Goal: Task Accomplishment & Management: Use online tool/utility

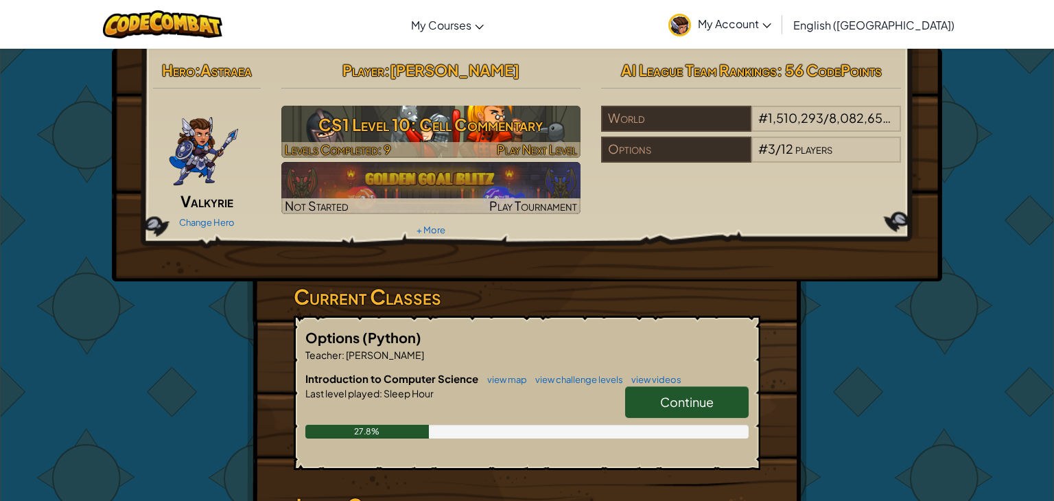
click at [463, 129] on h3 "CS1 Level 10: Cell Commentary" at bounding box center [431, 124] width 300 height 31
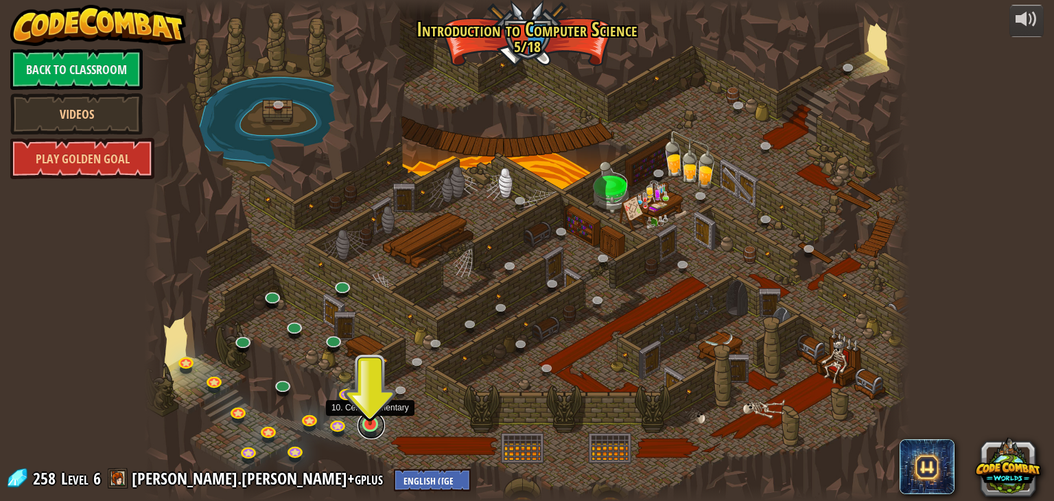
click at [369, 425] on link at bounding box center [371, 425] width 27 height 27
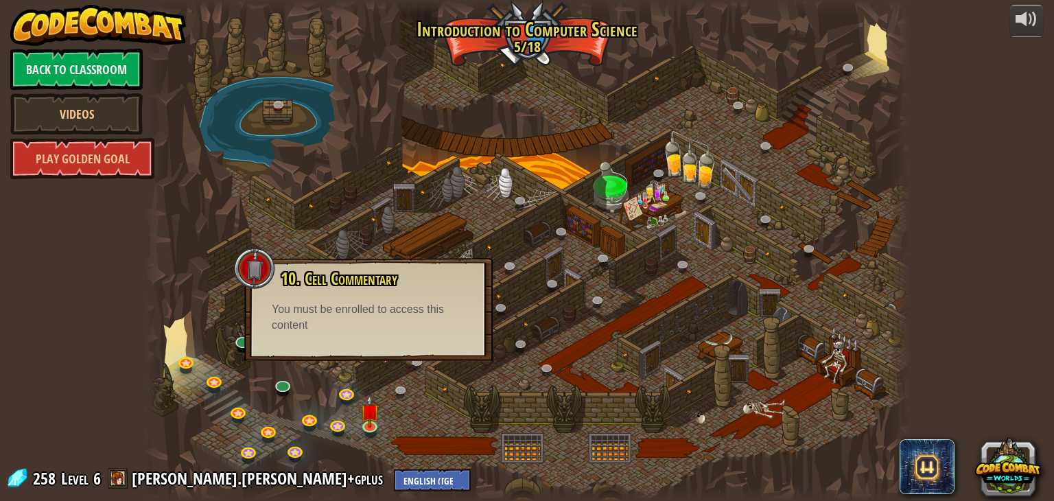
click at [395, 438] on div at bounding box center [527, 250] width 767 height 501
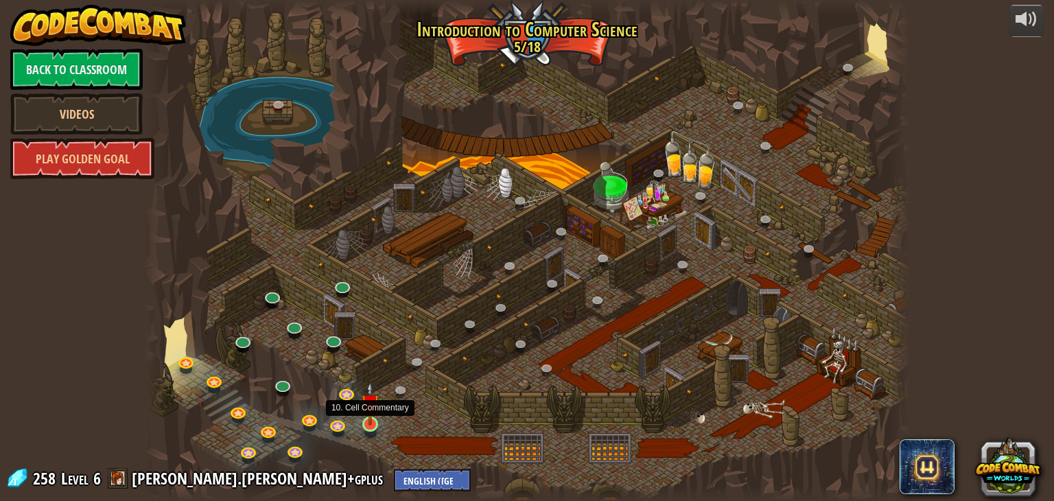
click at [369, 412] on img at bounding box center [370, 404] width 19 height 44
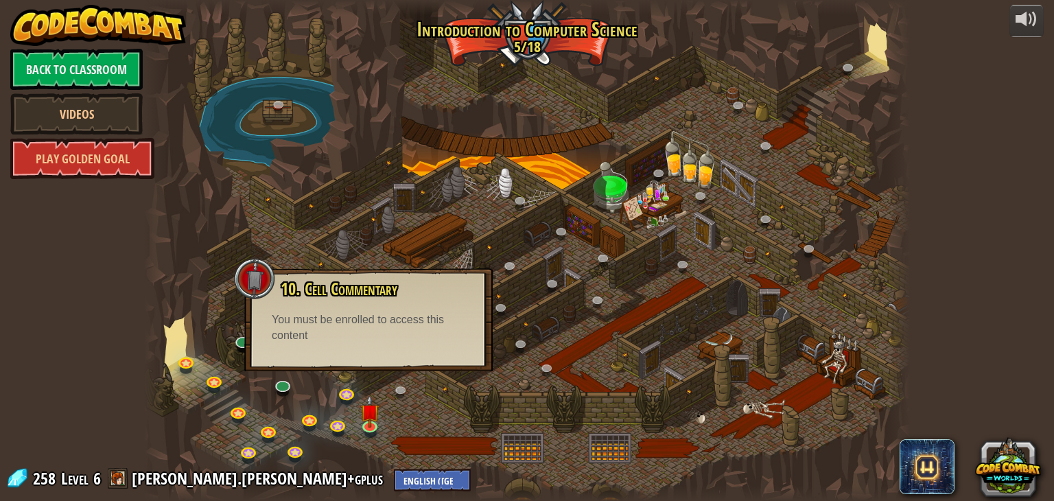
click at [419, 410] on div at bounding box center [527, 250] width 767 height 501
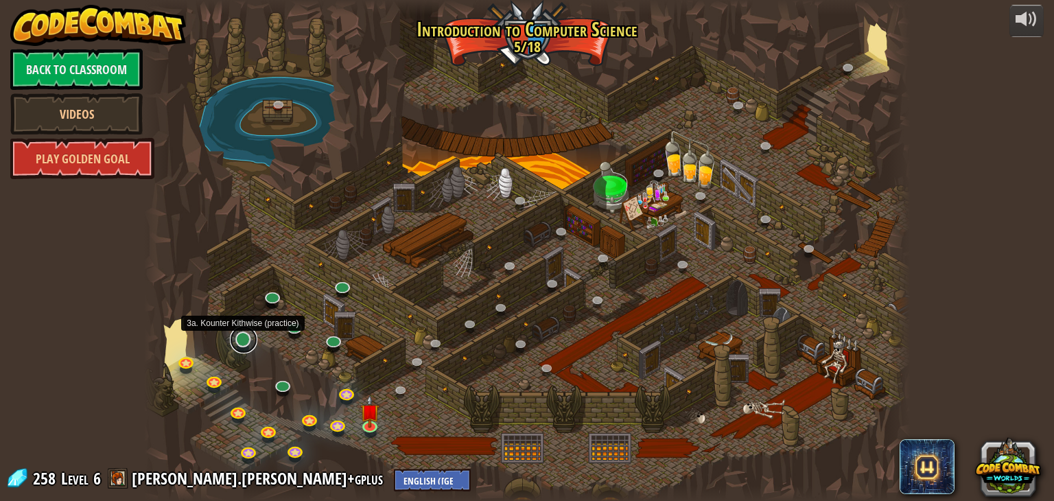
click at [244, 342] on link at bounding box center [243, 339] width 27 height 27
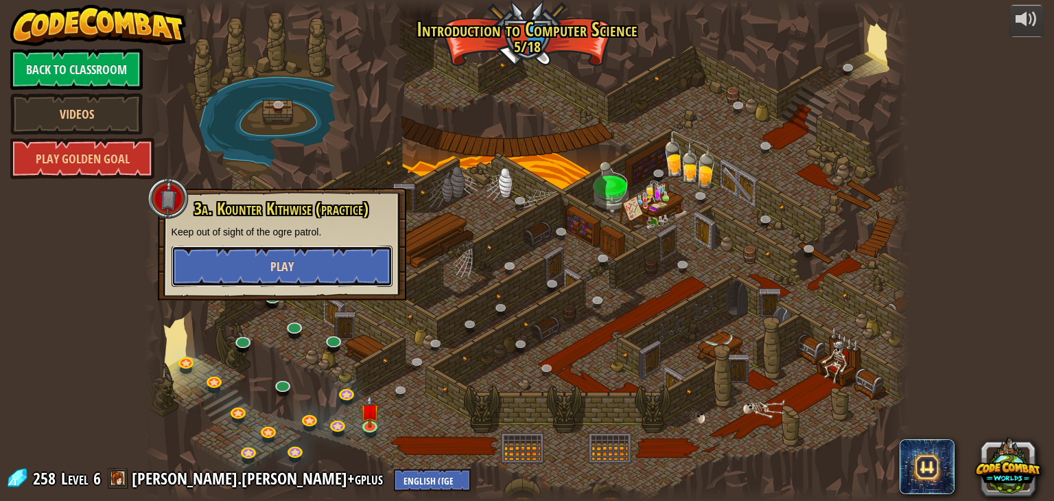
click at [281, 269] on span "Play" at bounding box center [281, 266] width 23 height 17
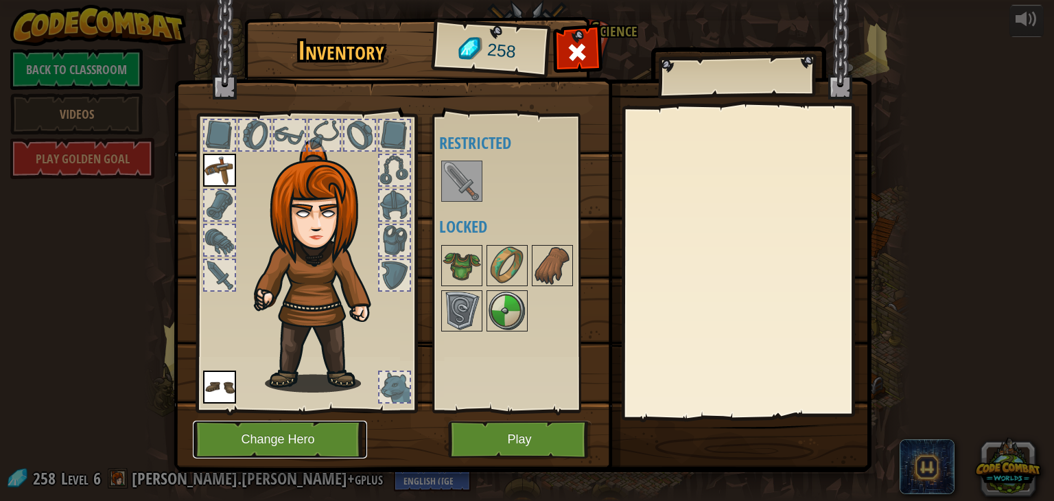
click at [307, 450] on button "Change Hero" at bounding box center [280, 440] width 174 height 38
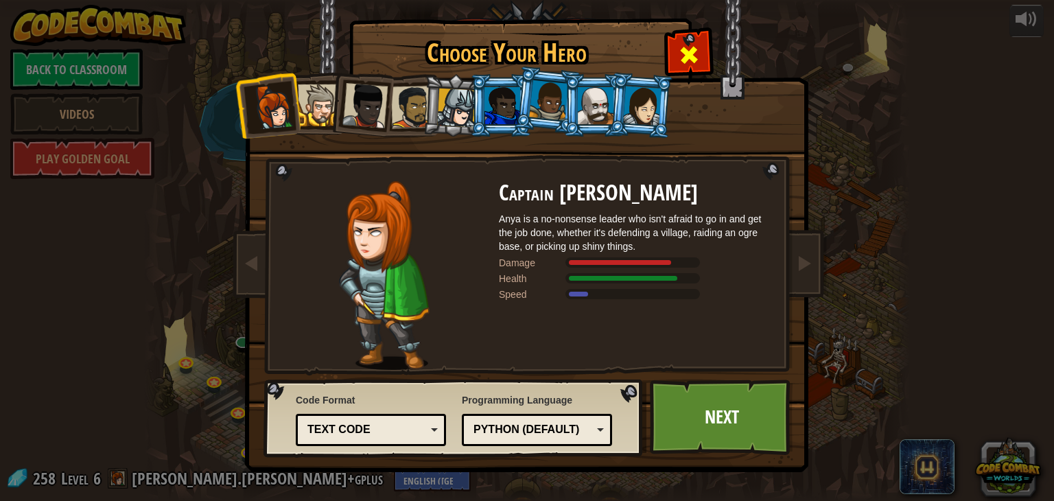
click at [684, 64] on span at bounding box center [689, 55] width 22 height 22
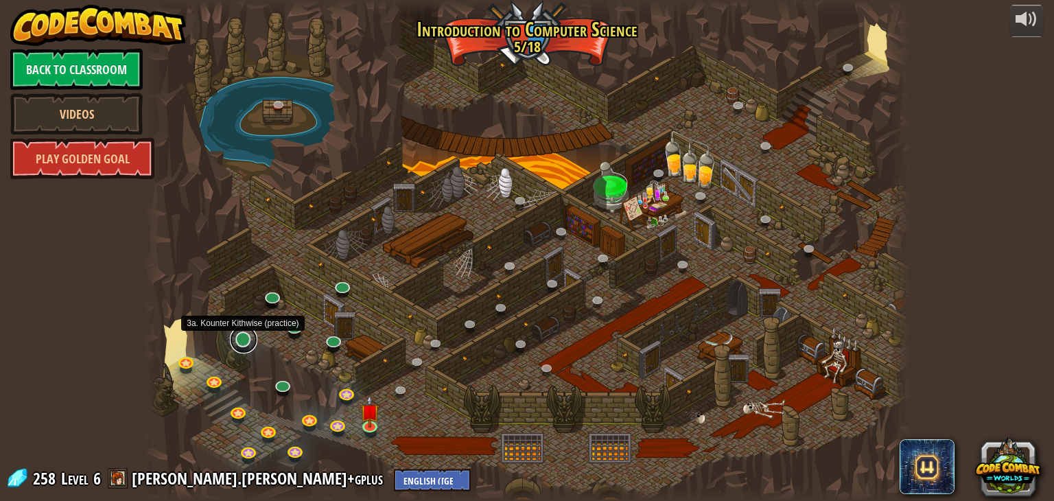
click at [248, 347] on link at bounding box center [243, 339] width 27 height 27
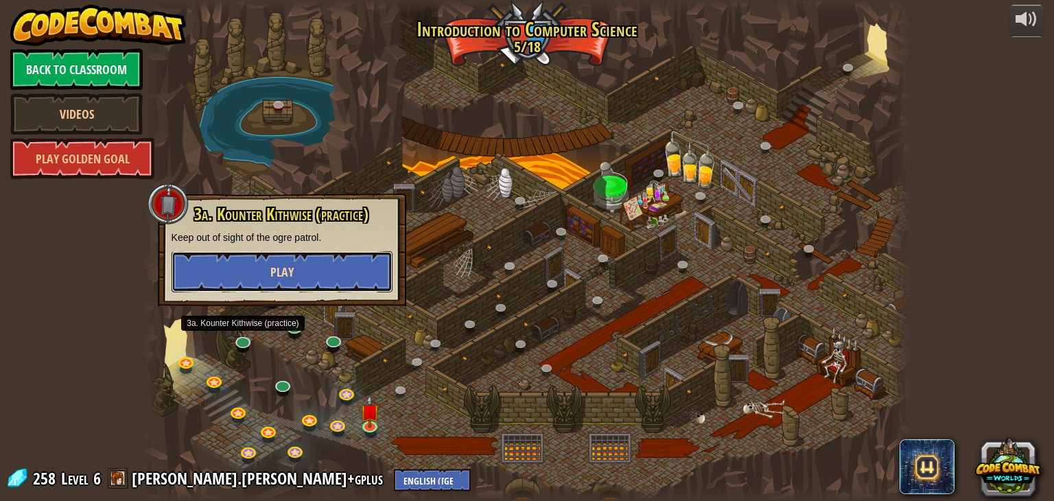
click at [301, 259] on button "Play" at bounding box center [282, 271] width 221 height 41
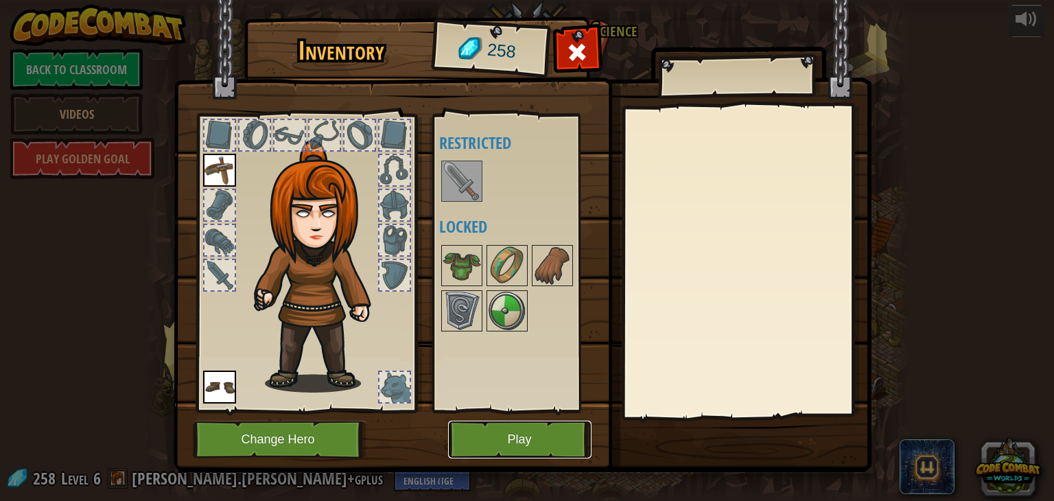
click at [509, 446] on button "Play" at bounding box center [519, 440] width 143 height 38
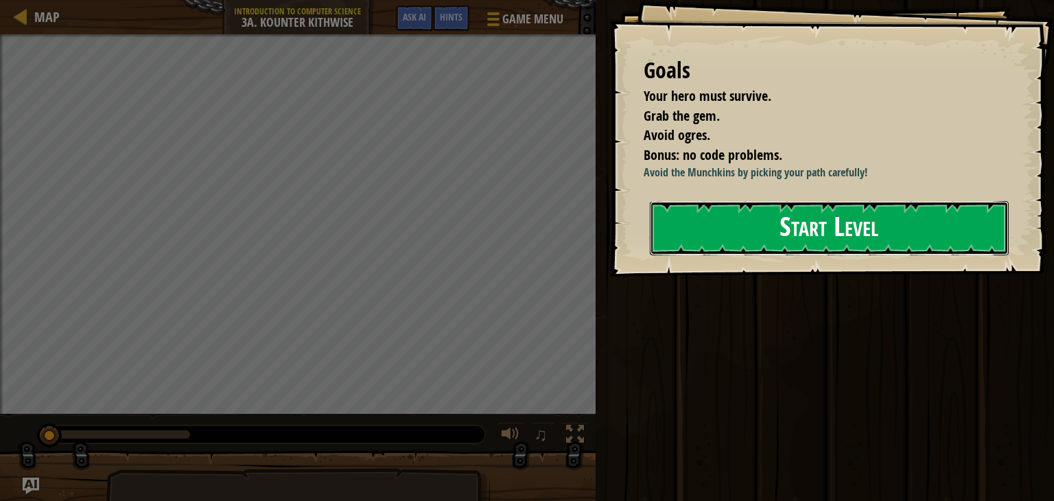
click at [701, 244] on button "Start Level" at bounding box center [829, 228] width 359 height 54
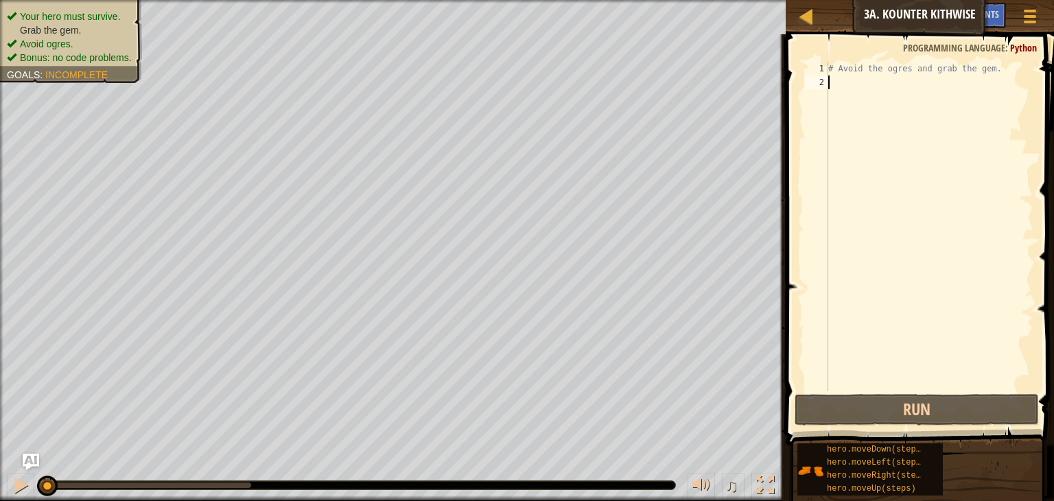
type textarea "m"
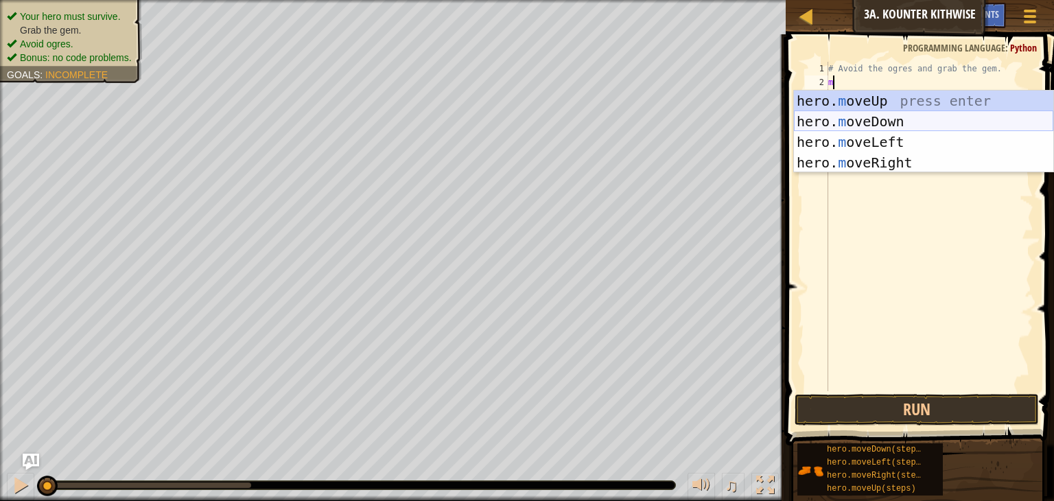
click at [842, 120] on div "hero. m oveUp press enter hero. m oveDown press enter hero. m oveLeft press ent…" at bounding box center [923, 153] width 259 height 124
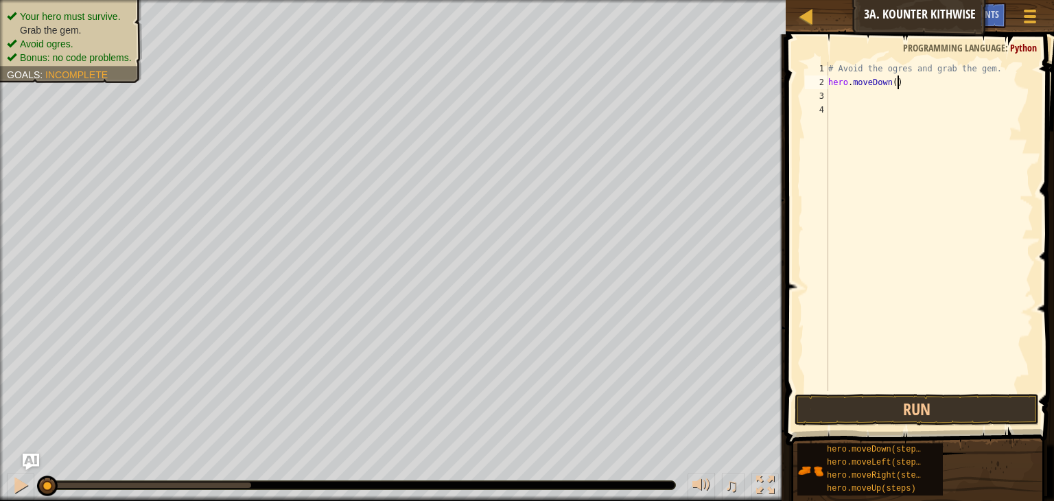
click at [900, 80] on div "# Avoid the ogres and grab the gem. hero . moveDown ( )" at bounding box center [930, 240] width 208 height 357
type textarea "hero.moveDown(2)"
click at [839, 98] on div "# Avoid the ogres and grab the gem. hero . moveDown ( 2 )" at bounding box center [930, 240] width 208 height 357
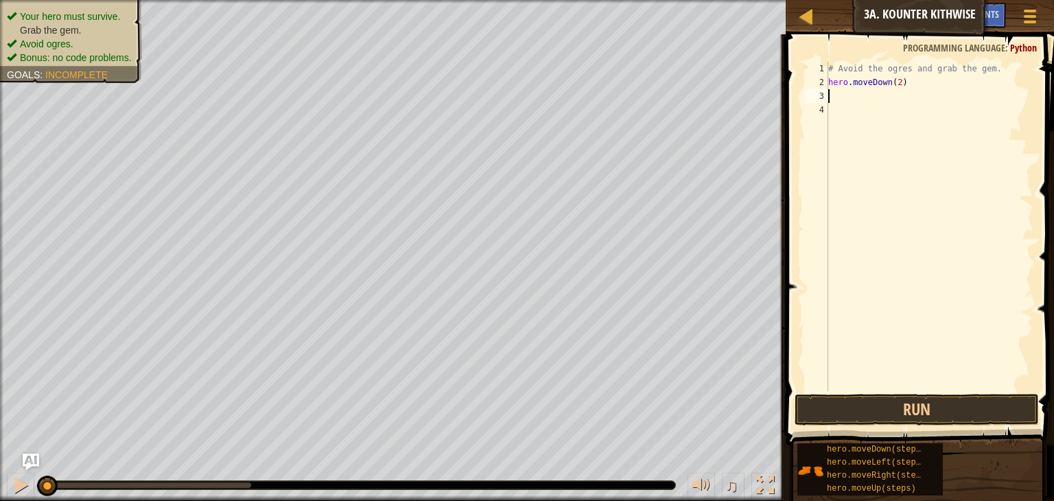
type textarea "m"
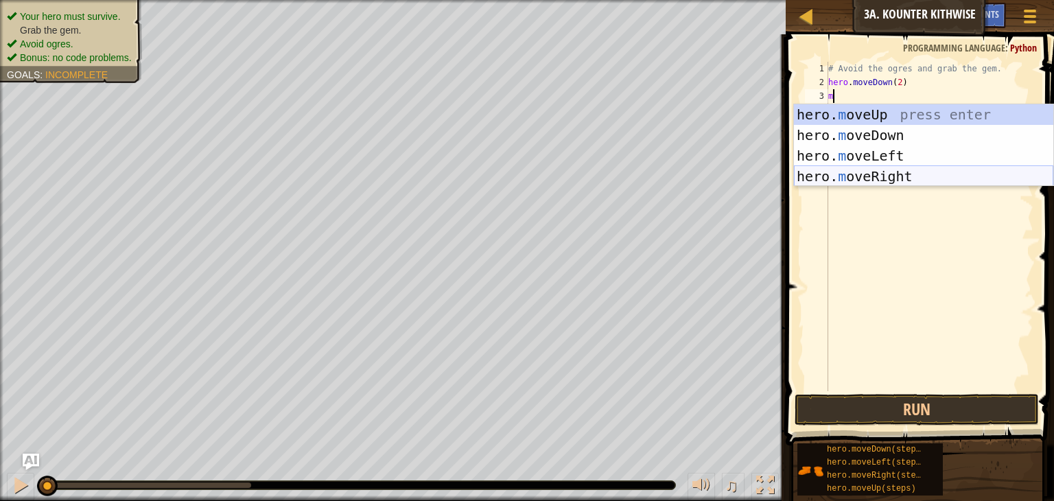
click at [830, 179] on div "hero. m oveUp press enter hero. m oveDown press enter hero. m oveLeft press ent…" at bounding box center [923, 166] width 259 height 124
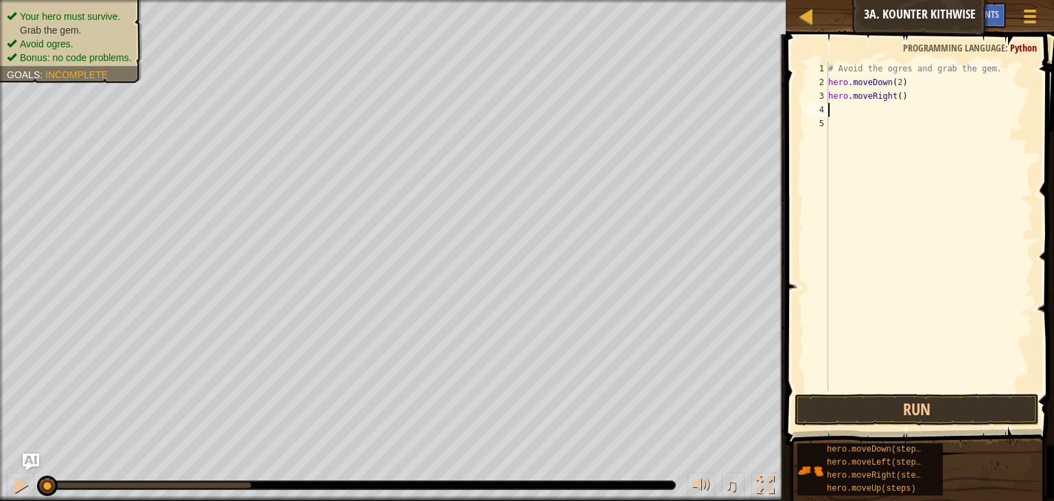
type textarea "m"
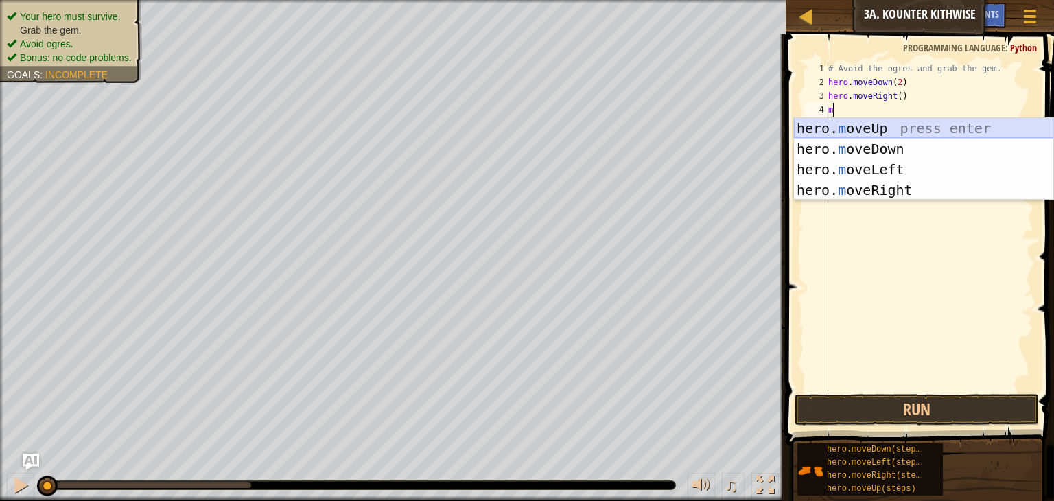
click at [878, 133] on div "hero. m oveUp press enter hero. m oveDown press enter hero. m oveLeft press ent…" at bounding box center [923, 180] width 259 height 124
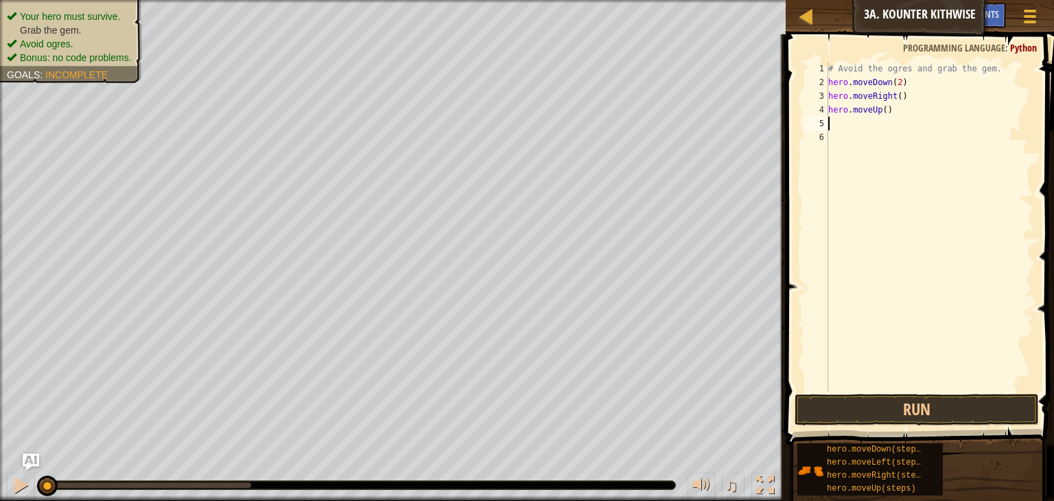
type textarea "m"
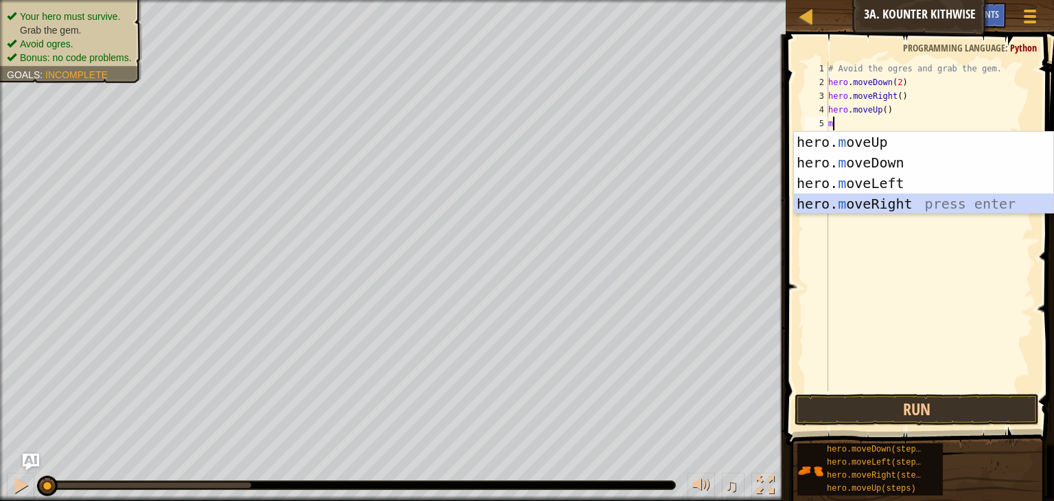
click at [842, 203] on div "hero. m oveUp press enter hero. m oveDown press enter hero. m oveLeft press ent…" at bounding box center [923, 194] width 259 height 124
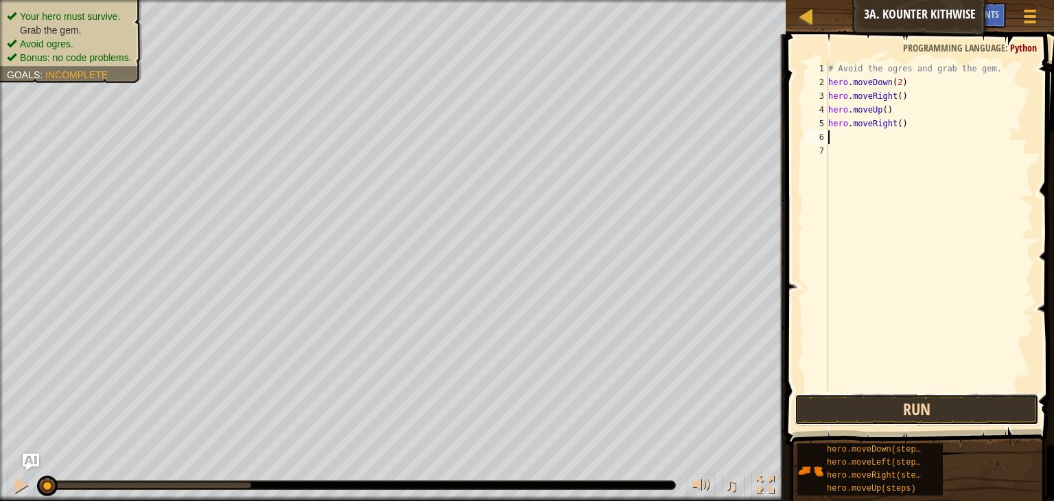
click at [831, 411] on button "Run" at bounding box center [917, 410] width 244 height 32
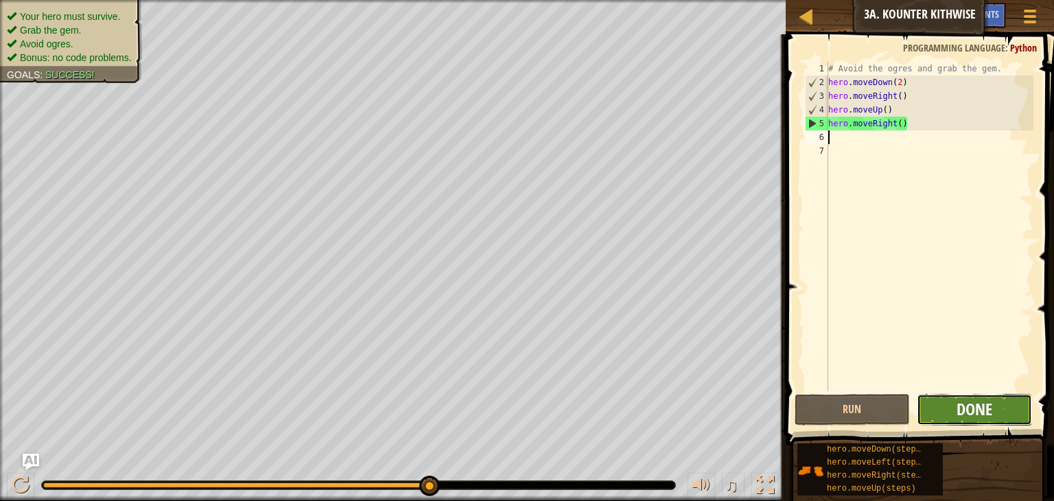
click at [959, 409] on span "Done" at bounding box center [975, 409] width 36 height 22
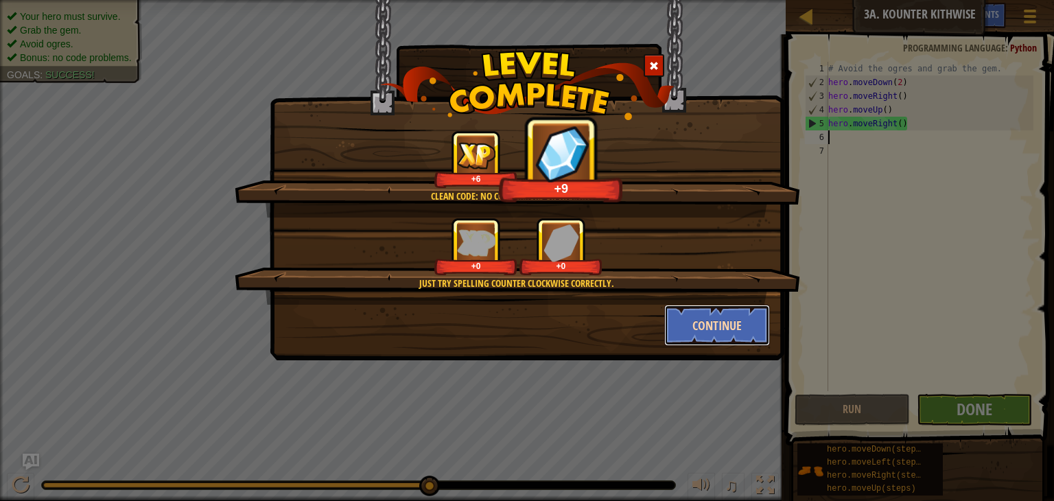
click at [730, 331] on button "Continue" at bounding box center [717, 325] width 106 height 41
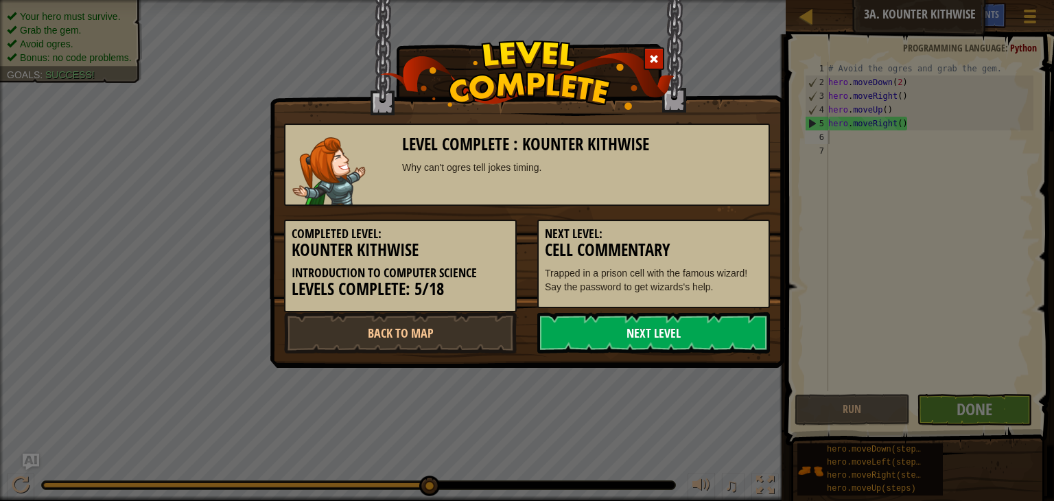
click at [699, 334] on link "Next Level" at bounding box center [653, 332] width 233 height 41
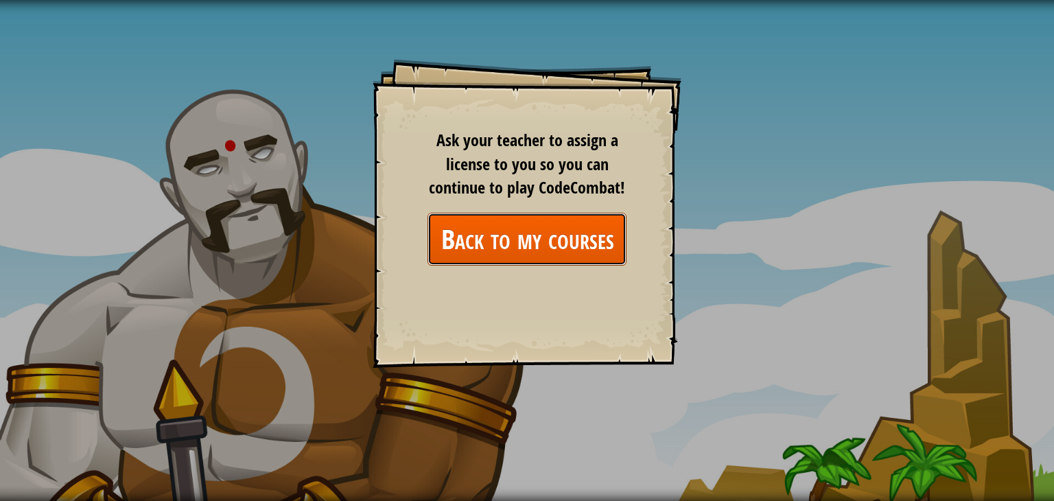
click at [583, 246] on link "Back to my courses" at bounding box center [527, 239] width 199 height 53
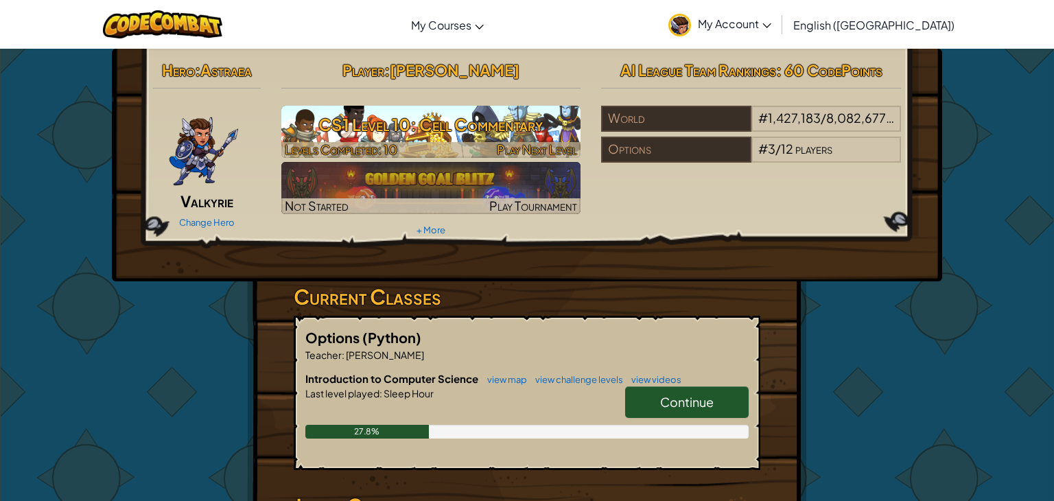
click at [519, 136] on h3 "CS1 Level 10: Cell Commentary" at bounding box center [431, 124] width 300 height 31
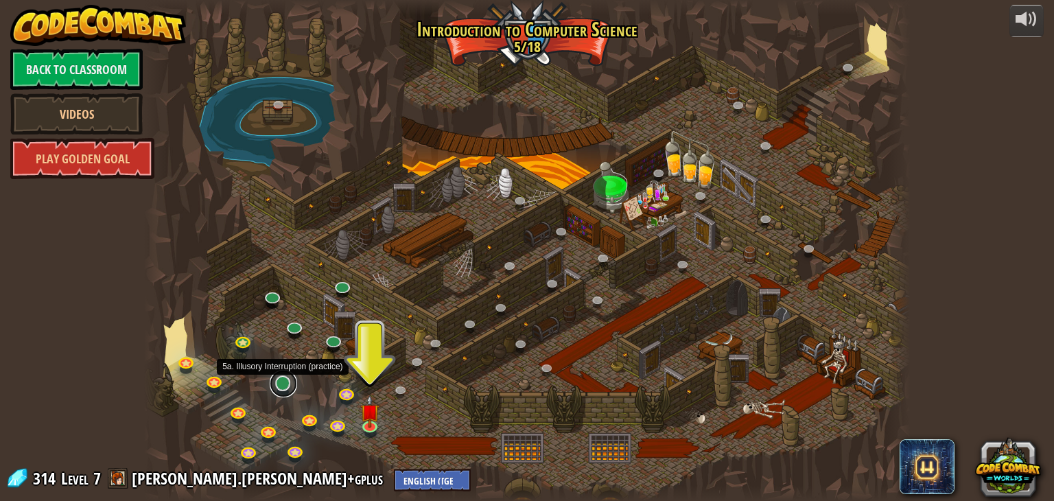
click at [281, 386] on link at bounding box center [283, 383] width 27 height 27
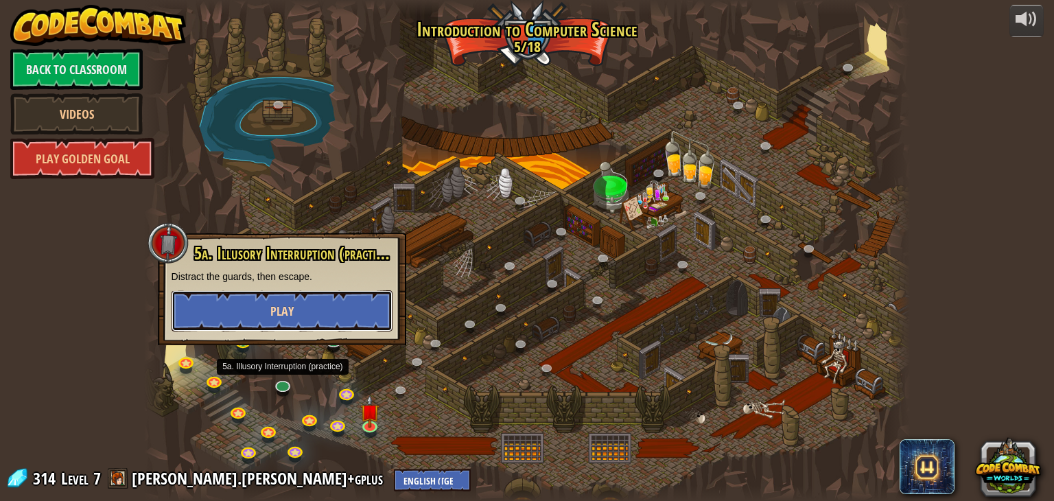
click at [309, 325] on button "Play" at bounding box center [282, 310] width 221 height 41
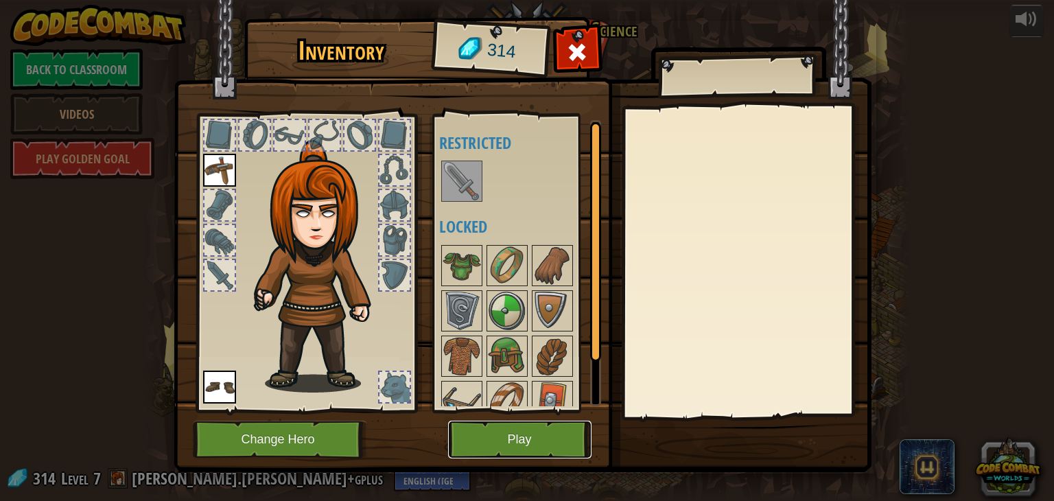
click at [474, 429] on button "Play" at bounding box center [519, 440] width 143 height 38
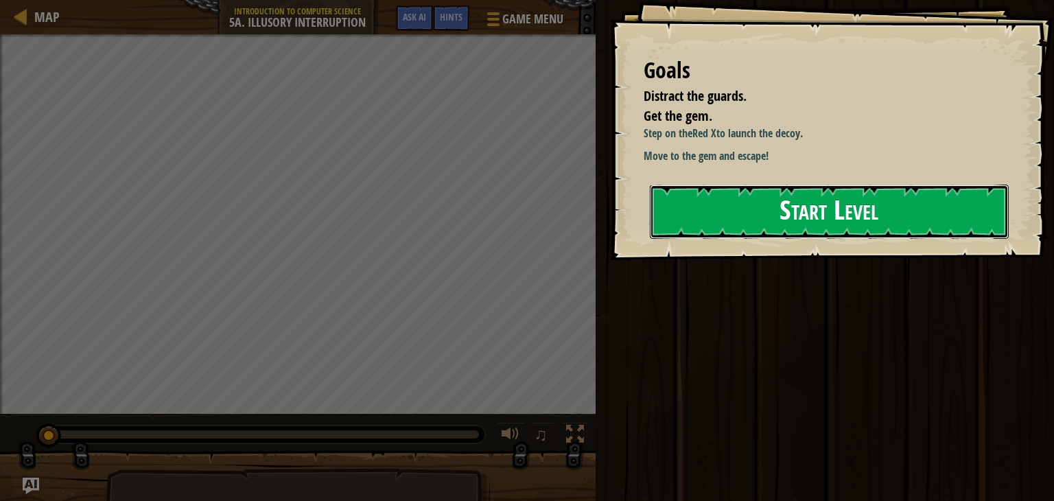
click at [701, 216] on button "Start Level" at bounding box center [829, 212] width 359 height 54
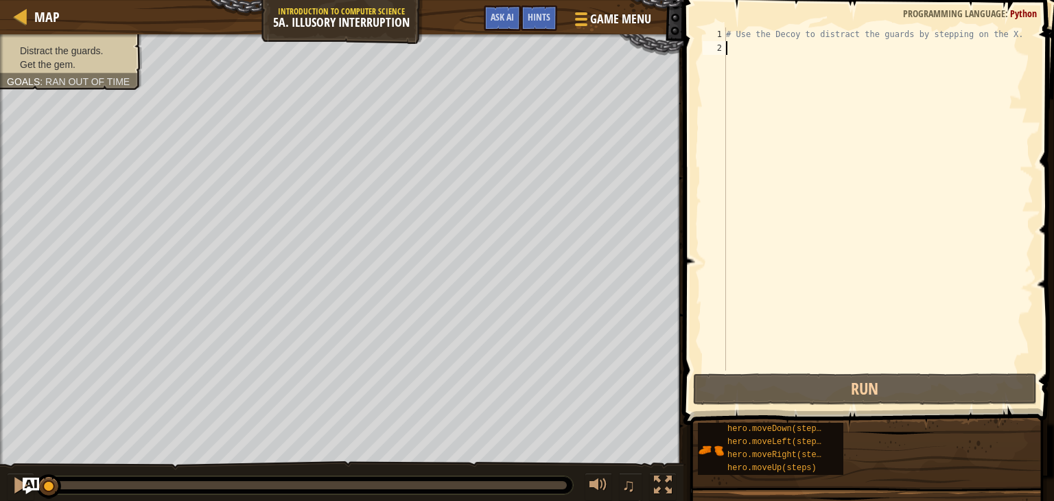
type textarea "m"
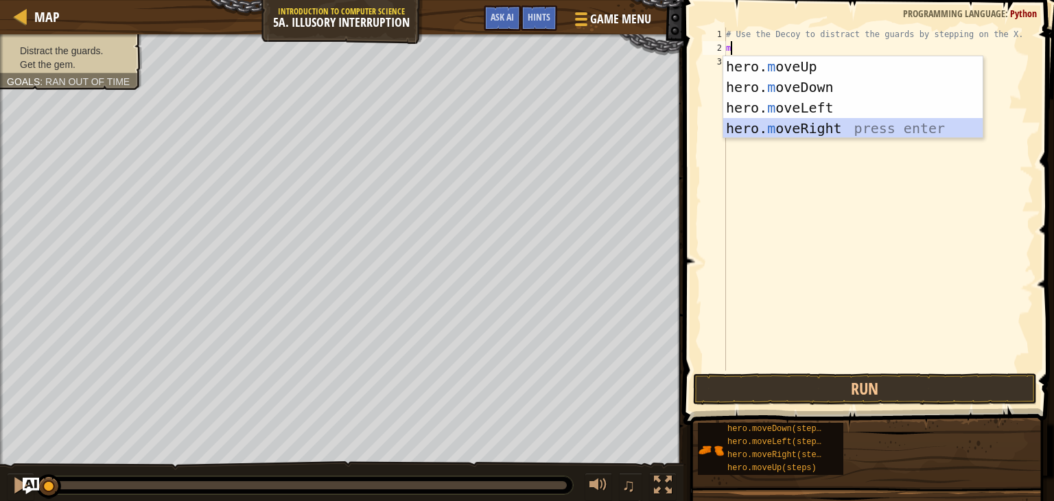
click at [770, 125] on div "hero. m oveUp press enter hero. m oveDown press enter hero. m oveLeft press ent…" at bounding box center [852, 118] width 259 height 124
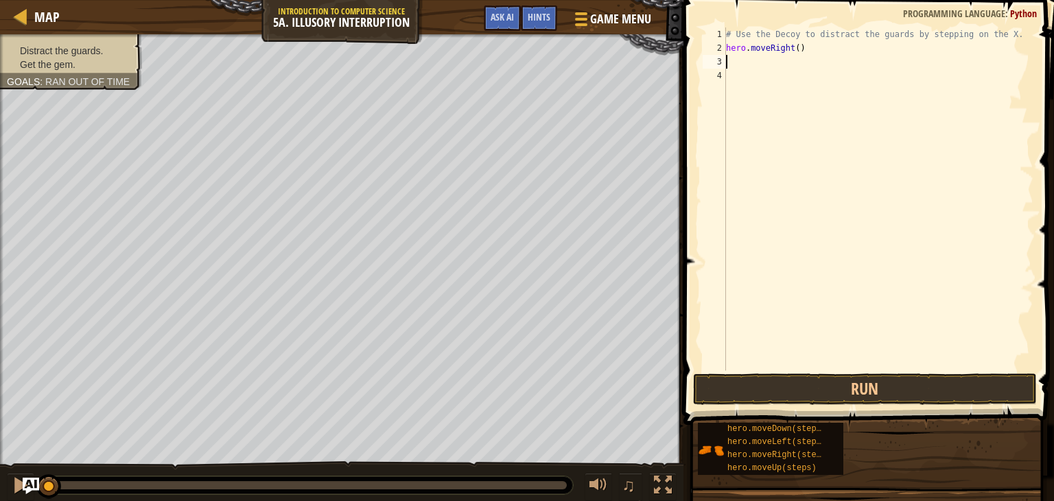
click at [801, 49] on div "# Use the Decoy to distract the guards by stepping on the X. hero . moveRight (…" at bounding box center [878, 212] width 310 height 371
click at [732, 393] on button "Run" at bounding box center [865, 389] width 344 height 32
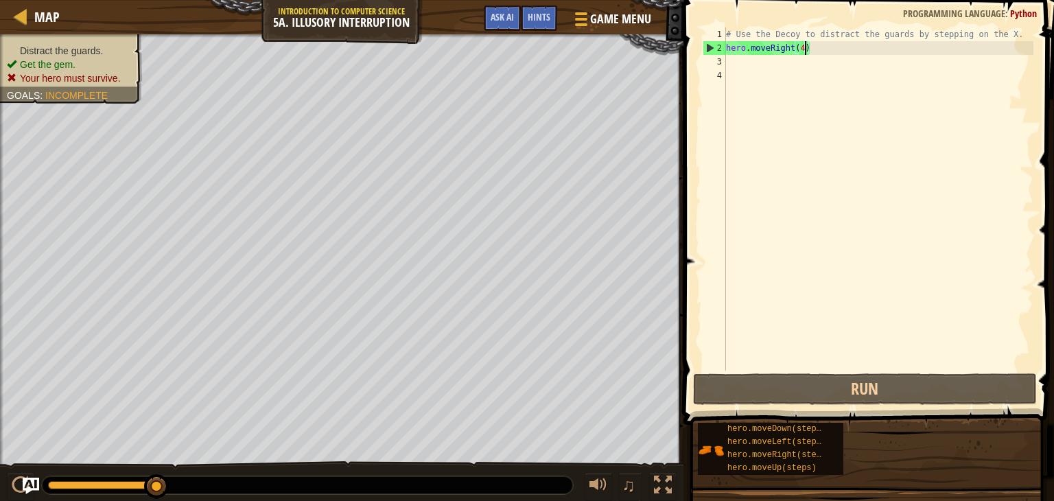
type textarea "hero.moveRight()"
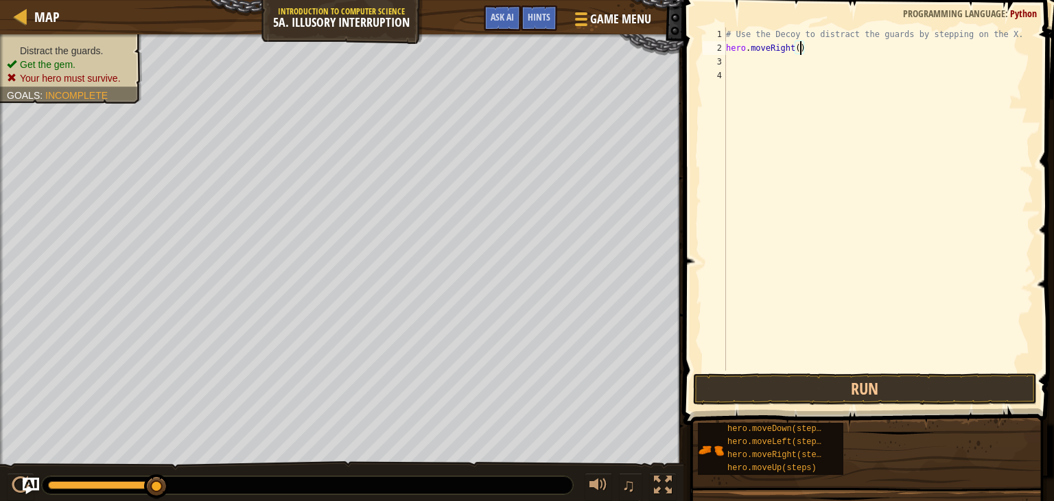
click at [741, 67] on div "# Use the Decoy to distract the guards by stepping on the X. hero . moveRight (…" at bounding box center [878, 212] width 310 height 371
type textarea "m"
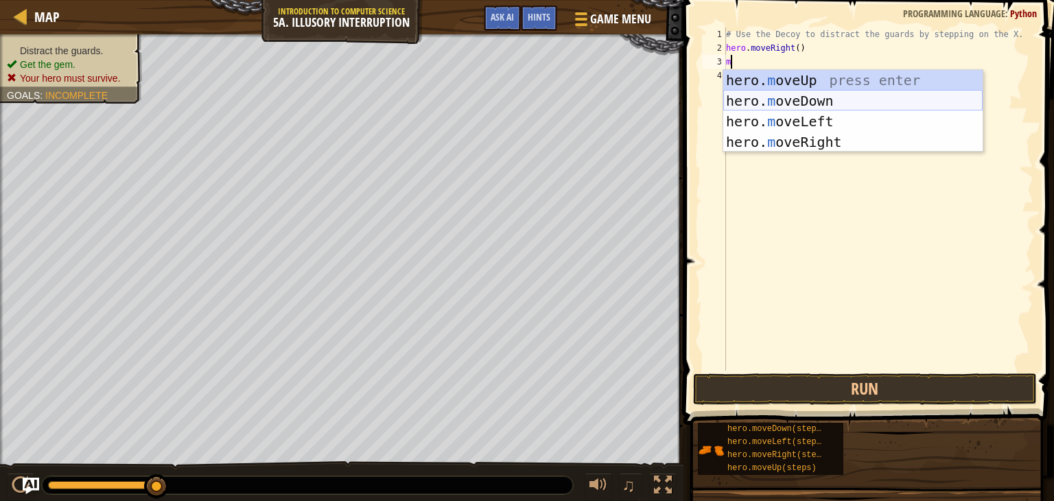
click at [792, 105] on div "hero. m oveUp press enter hero. m oveDown press enter hero. m oveLeft press ent…" at bounding box center [852, 132] width 259 height 124
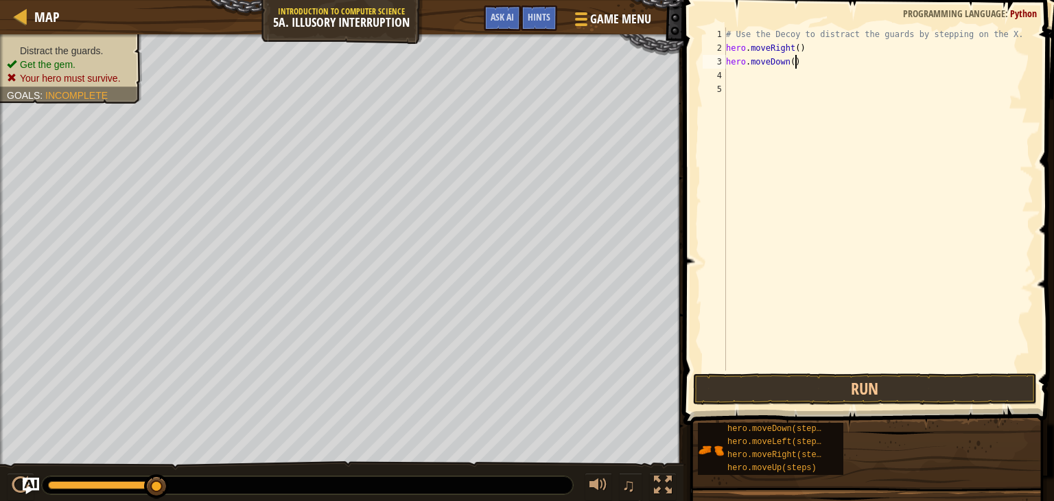
click at [793, 64] on div "# Use the Decoy to distract the guards by stepping on the X. hero . moveRight (…" at bounding box center [878, 212] width 310 height 371
type textarea "hero.moveDown(2)"
click at [740, 80] on div "# Use the Decoy to distract the guards by stepping on the X. hero . moveRight (…" at bounding box center [878, 212] width 310 height 371
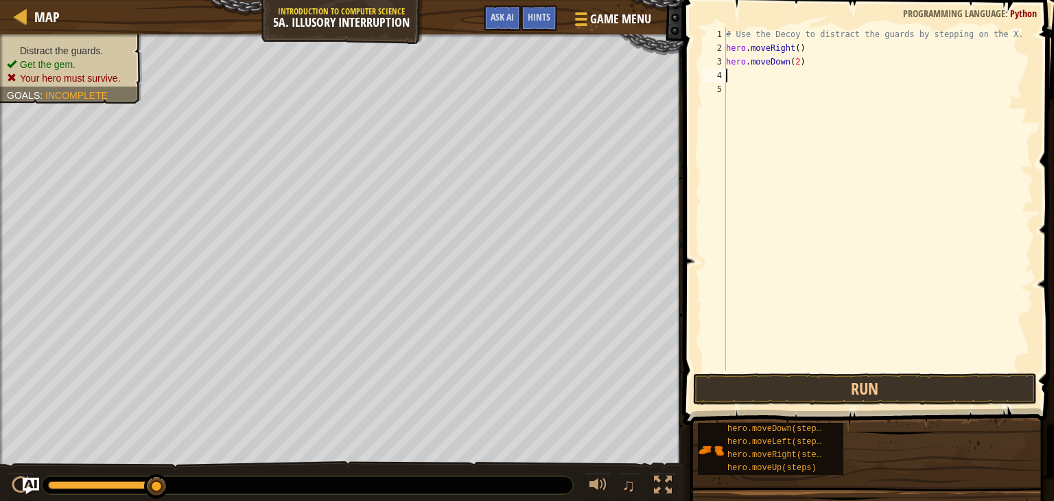
type textarea "m"
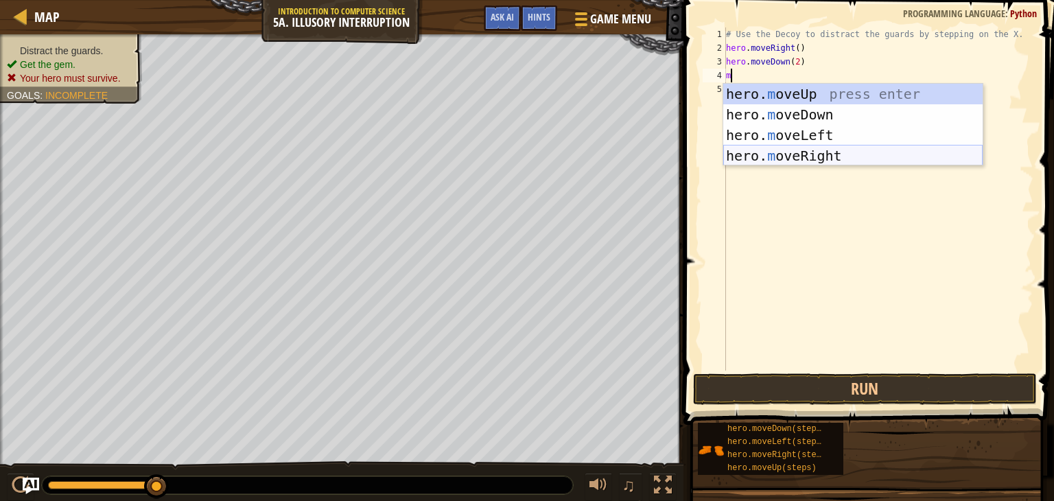
click at [782, 153] on div "hero. m oveUp press enter hero. m oveDown press enter hero. m oveLeft press ent…" at bounding box center [852, 146] width 259 height 124
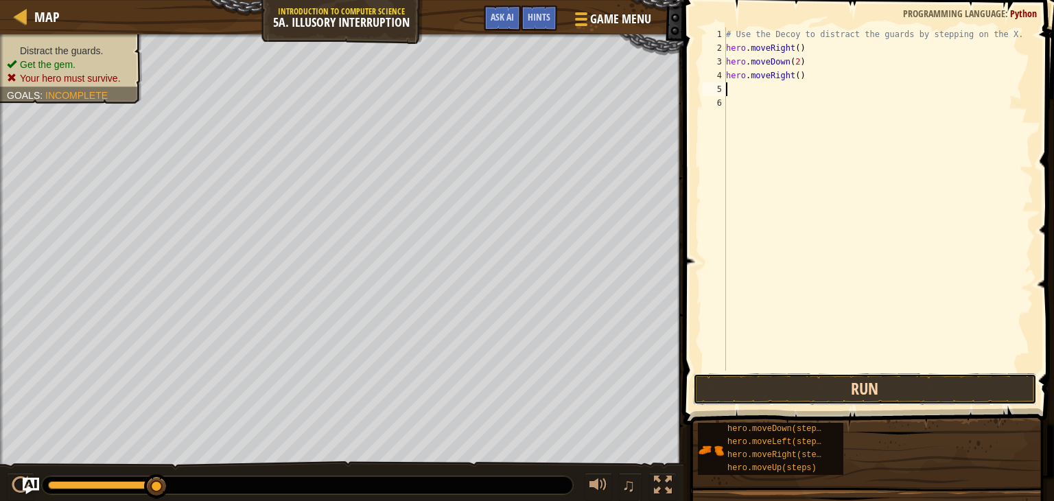
click at [741, 383] on button "Run" at bounding box center [865, 389] width 344 height 32
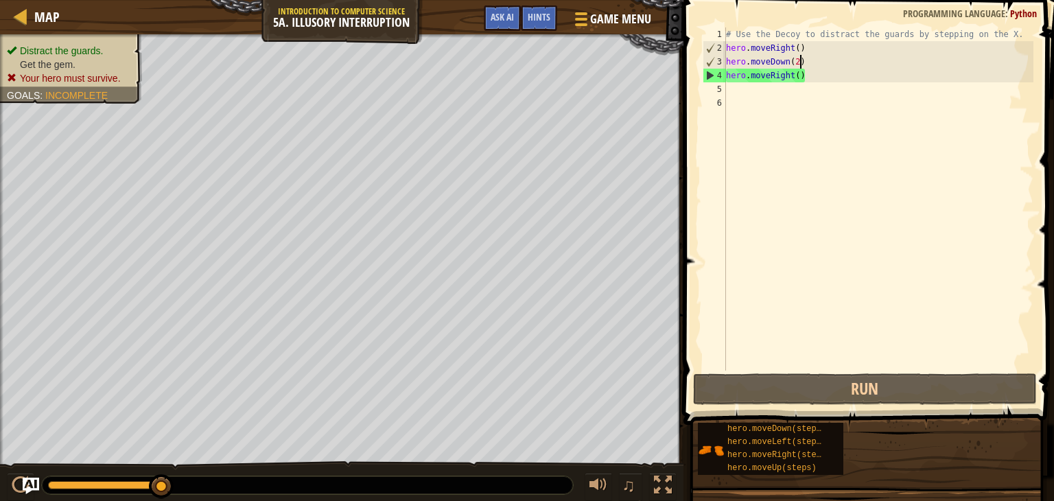
click at [799, 61] on div "# Use the Decoy to distract the guards by stepping on the X. hero . moveRight (…" at bounding box center [878, 212] width 310 height 371
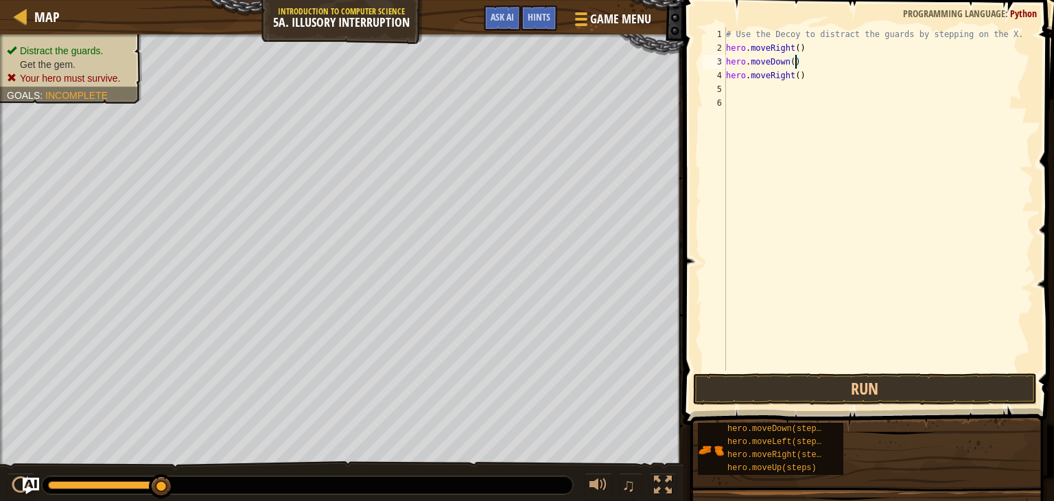
scroll to position [6, 5]
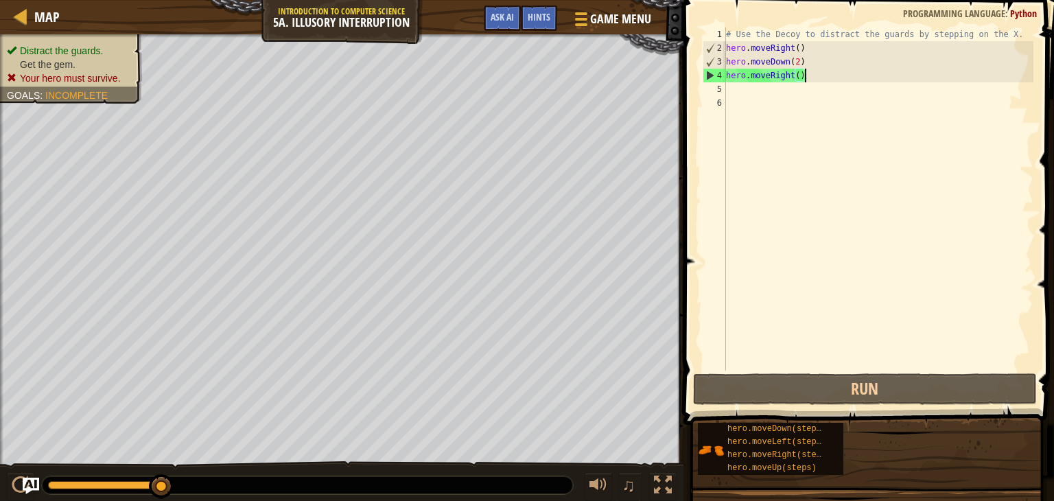
click at [806, 73] on div "# Use the Decoy to distract the guards by stepping on the X. hero . moveRight (…" at bounding box center [878, 212] width 310 height 371
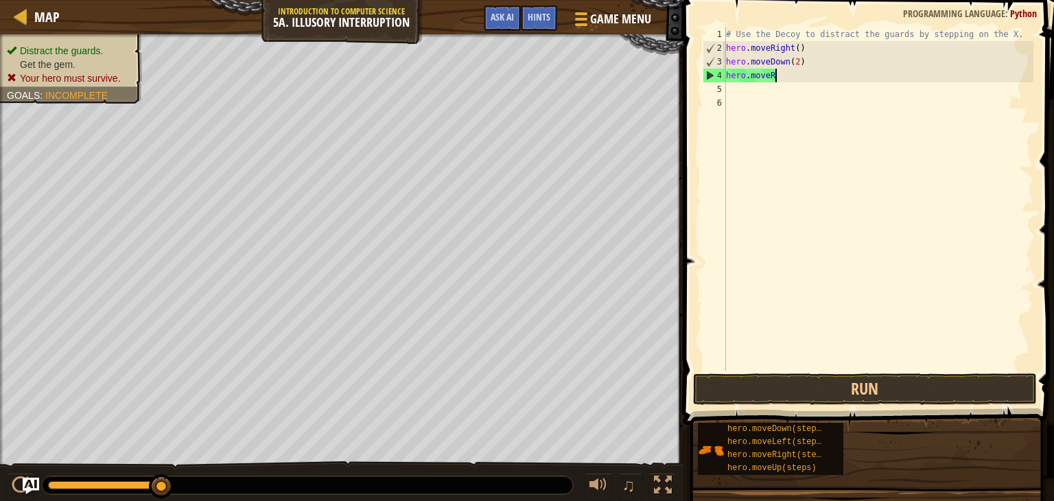
scroll to position [6, 2]
type textarea "h"
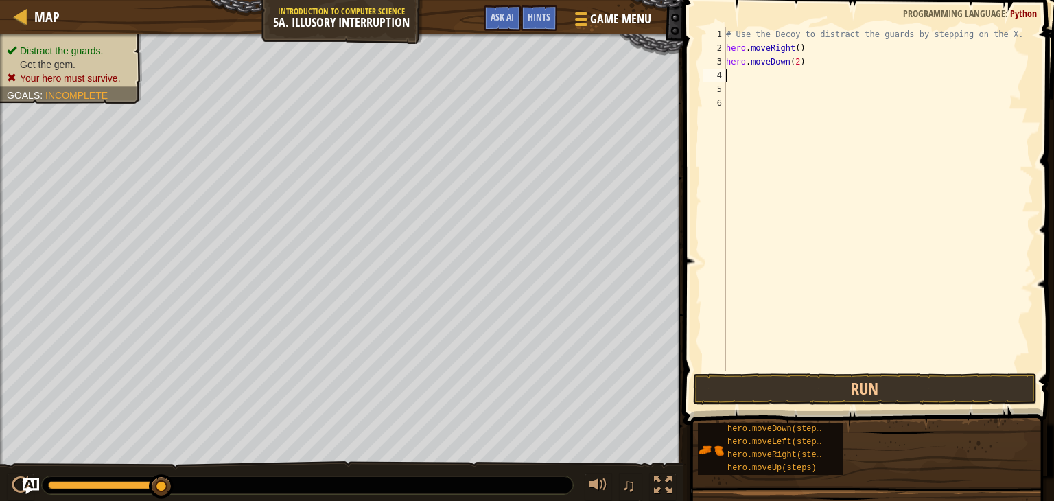
type textarea "m"
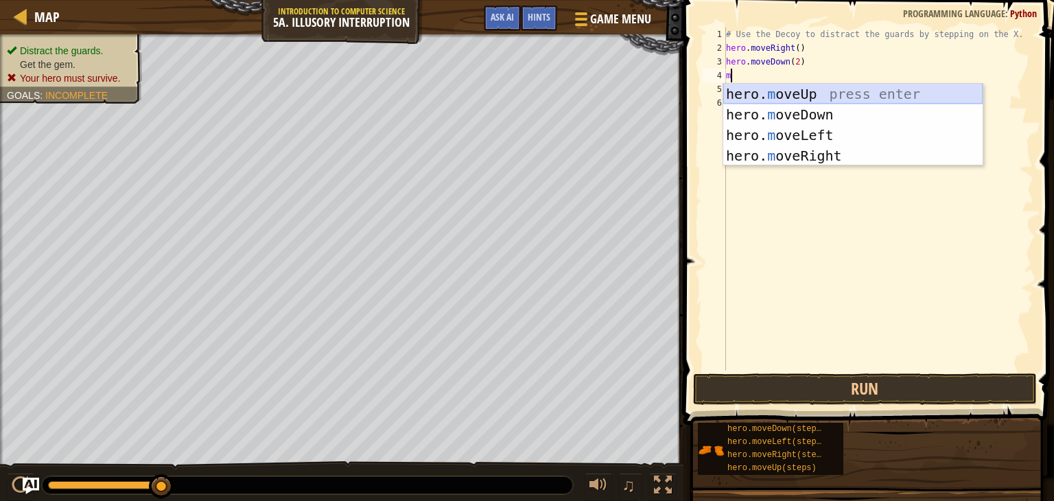
click at [813, 93] on div "hero. m oveUp press enter hero. m oveDown press enter hero. m oveLeft press ent…" at bounding box center [852, 146] width 259 height 124
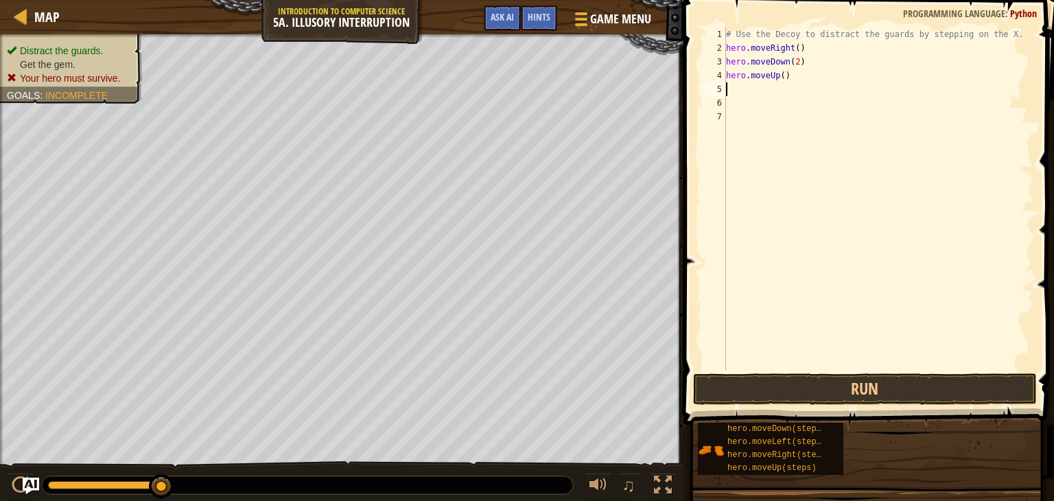
click at [745, 85] on div "# Use the Decoy to distract the guards by stepping on the X. hero . moveRight (…" at bounding box center [878, 212] width 310 height 371
type textarea "m"
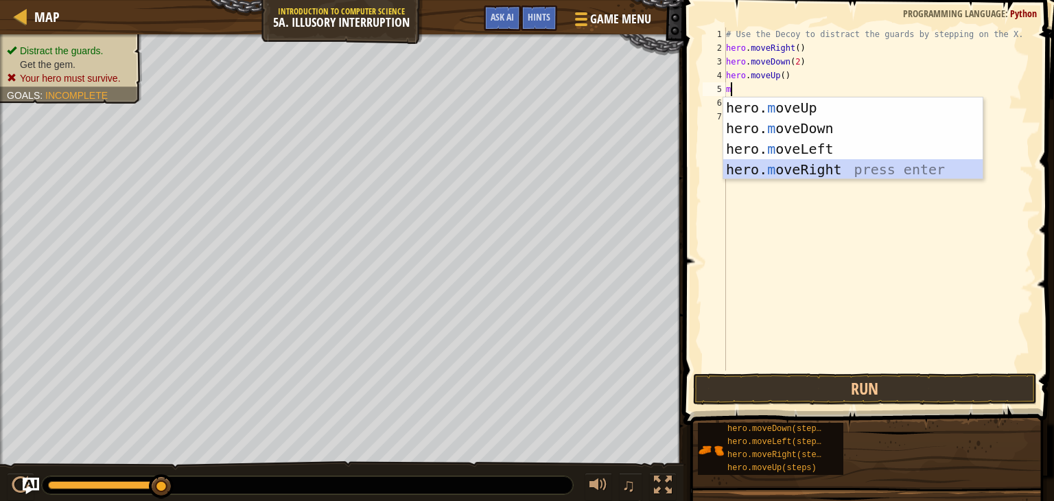
click at [756, 170] on div "hero. m oveUp press enter hero. m oveDown press enter hero. m oveLeft press ent…" at bounding box center [852, 159] width 259 height 124
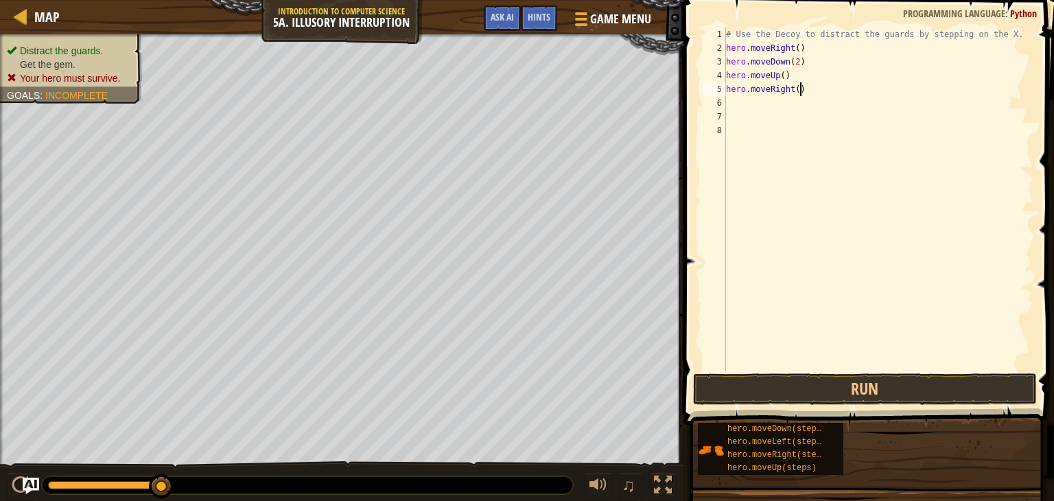
click at [798, 86] on div "# Use the Decoy to distract the guards by stepping on the X. hero . moveRight (…" at bounding box center [878, 212] width 310 height 371
type textarea "hero.moveRight(4)"
click at [840, 394] on button "Run" at bounding box center [865, 389] width 344 height 32
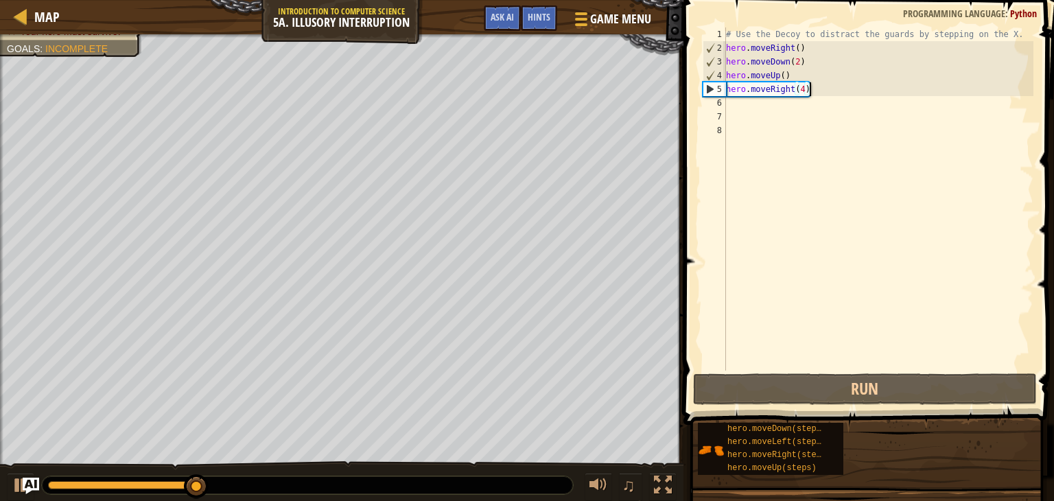
click at [810, 90] on div "# Use the Decoy to distract the guards by stepping on the X. hero . moveRight (…" at bounding box center [878, 212] width 310 height 371
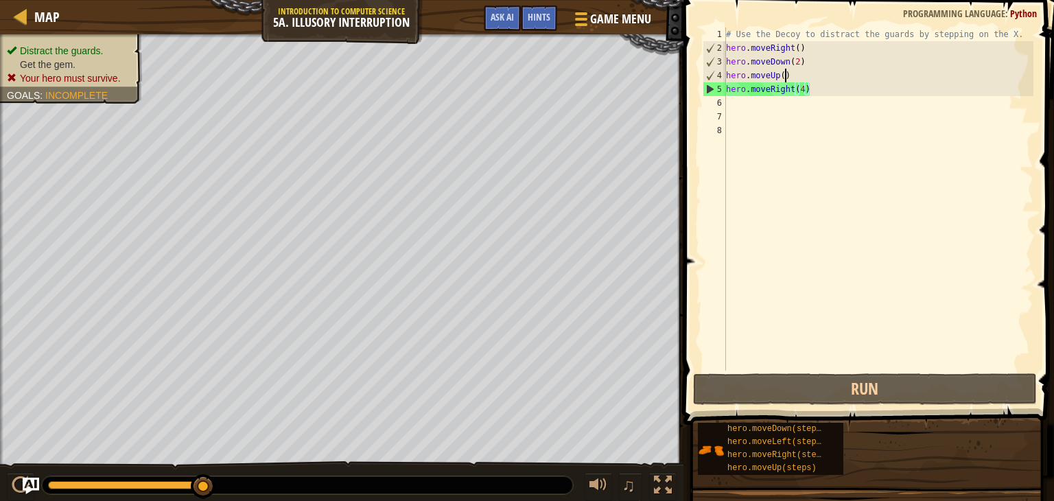
click at [783, 75] on div "# Use the Decoy to distract the guards by stepping on the X. hero . moveRight (…" at bounding box center [878, 212] width 310 height 371
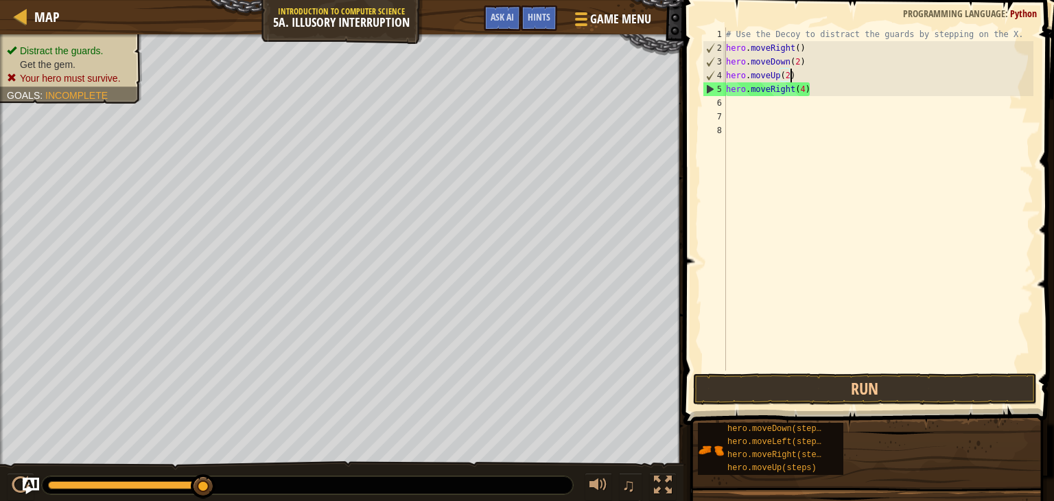
scroll to position [6, 5]
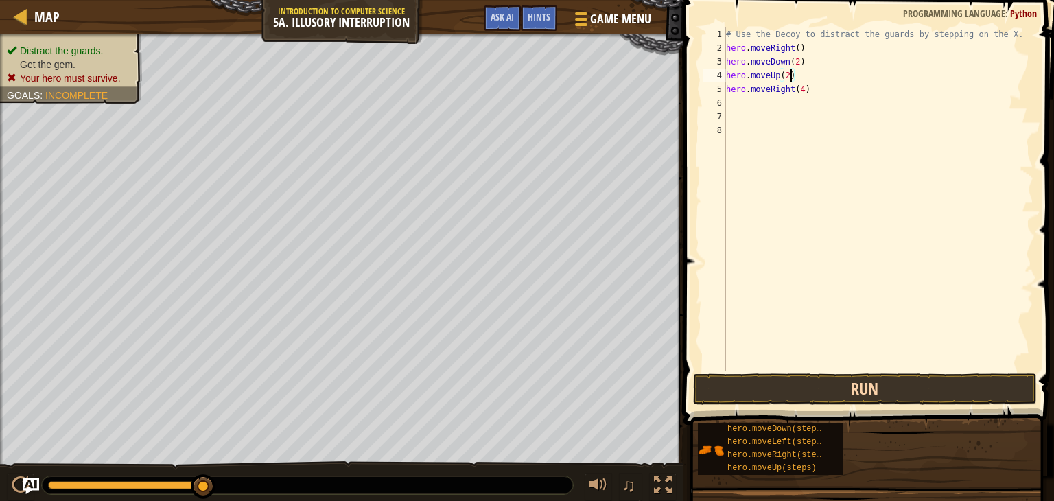
type textarea "hero.moveUp(2)"
click at [708, 392] on button "Run" at bounding box center [865, 389] width 344 height 32
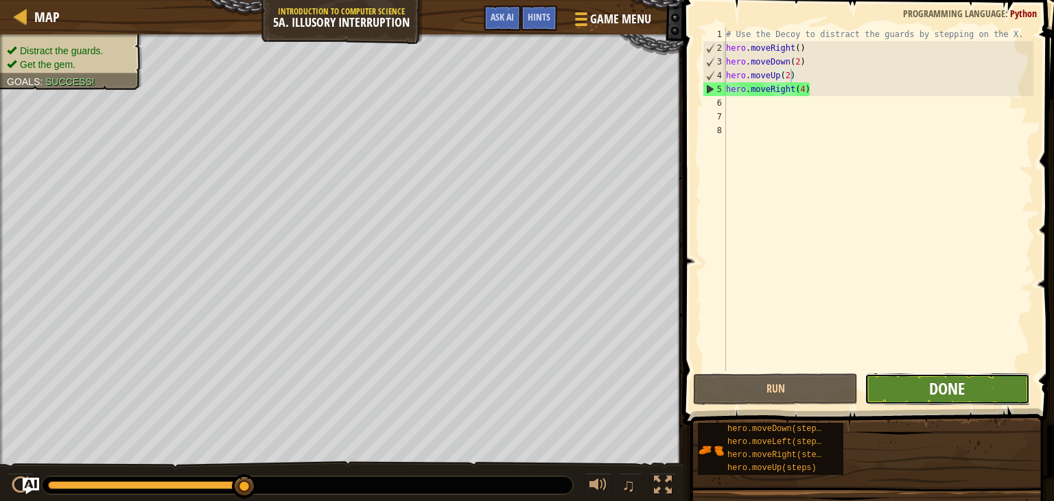
click at [935, 391] on span "Done" at bounding box center [947, 388] width 36 height 22
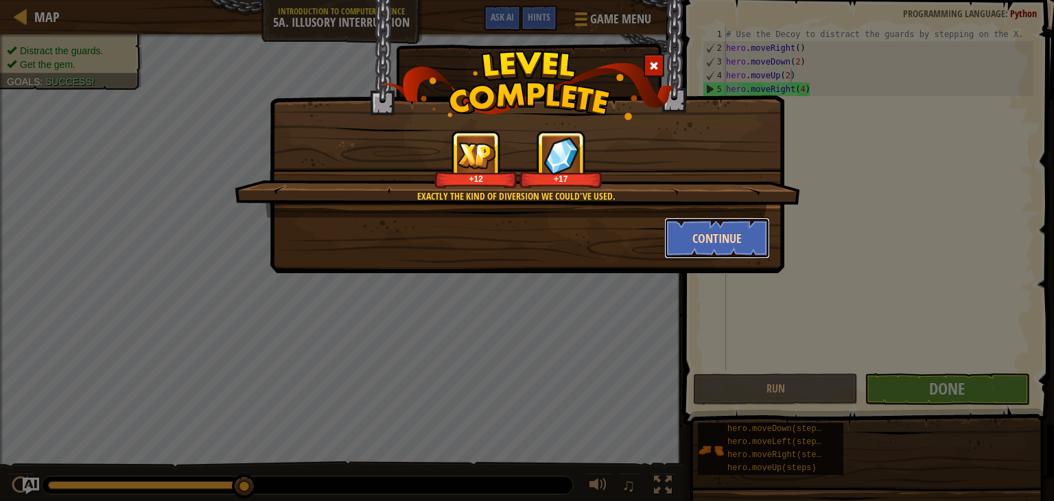
click at [733, 237] on button "Continue" at bounding box center [717, 238] width 106 height 41
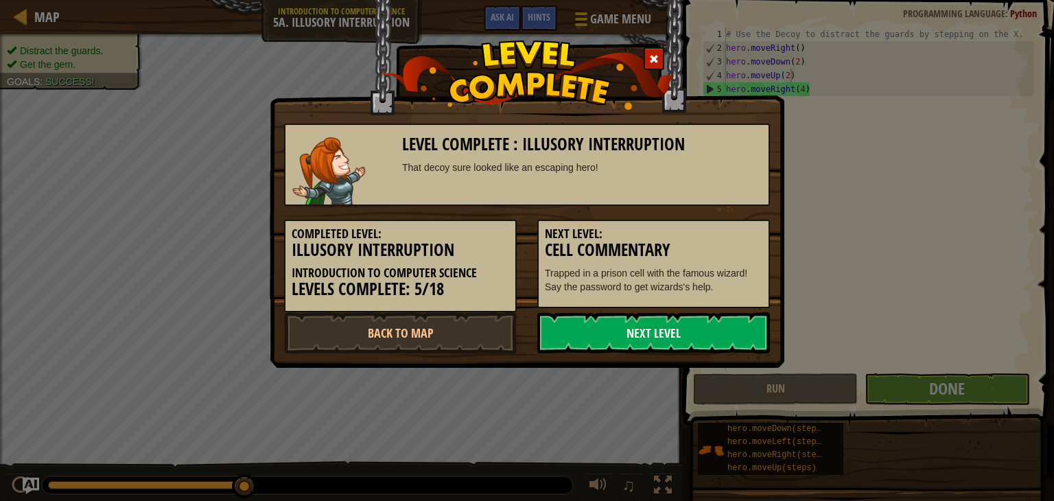
click at [649, 335] on link "Next Level" at bounding box center [653, 332] width 233 height 41
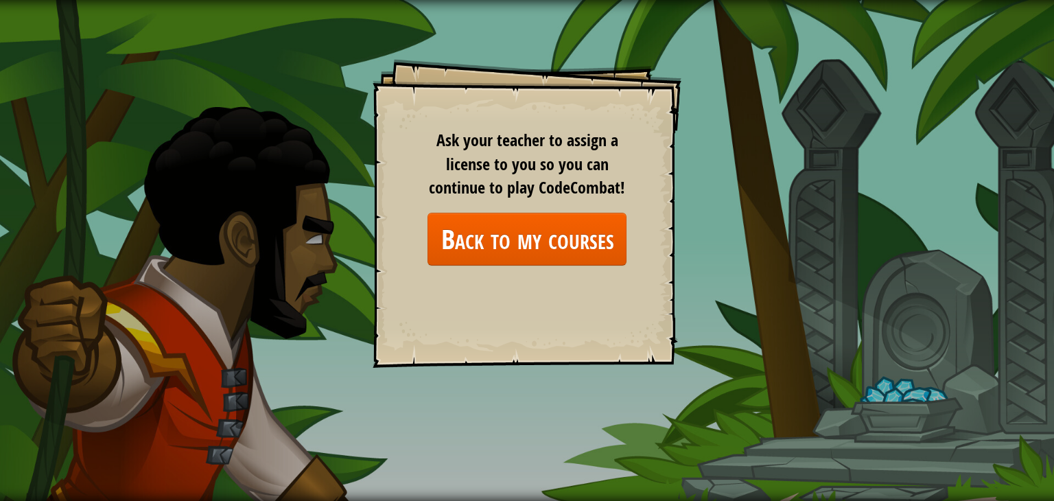
click at [627, 342] on div "Goals Start Level Error loading from server. Try refreshing the page. You'll ne…" at bounding box center [527, 213] width 309 height 309
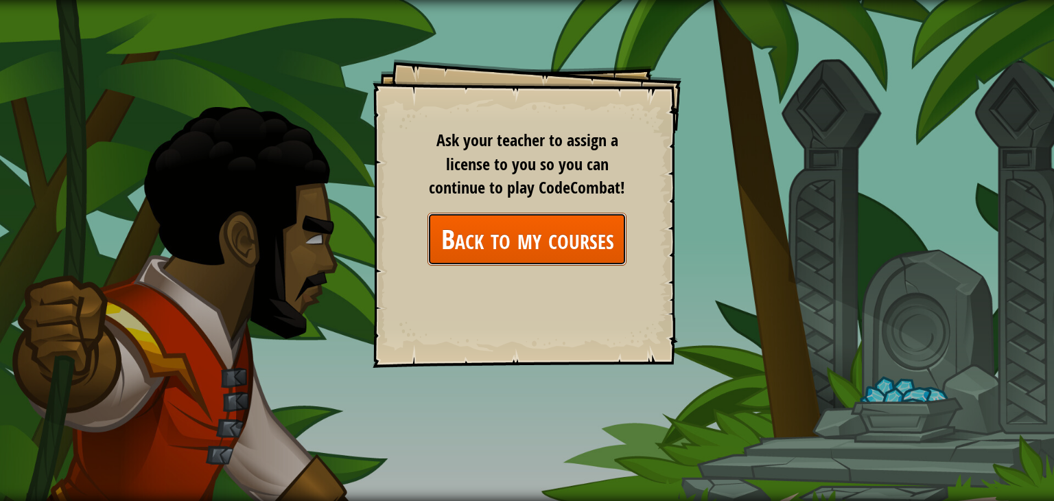
click at [574, 241] on link "Back to my courses" at bounding box center [527, 239] width 199 height 53
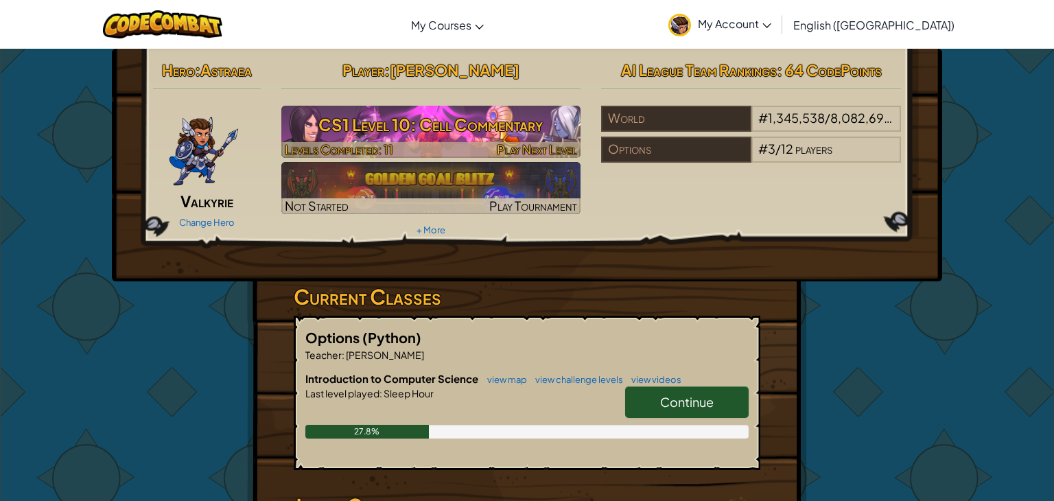
click at [500, 134] on h3 "CS1 Level 10: Cell Commentary" at bounding box center [431, 124] width 300 height 31
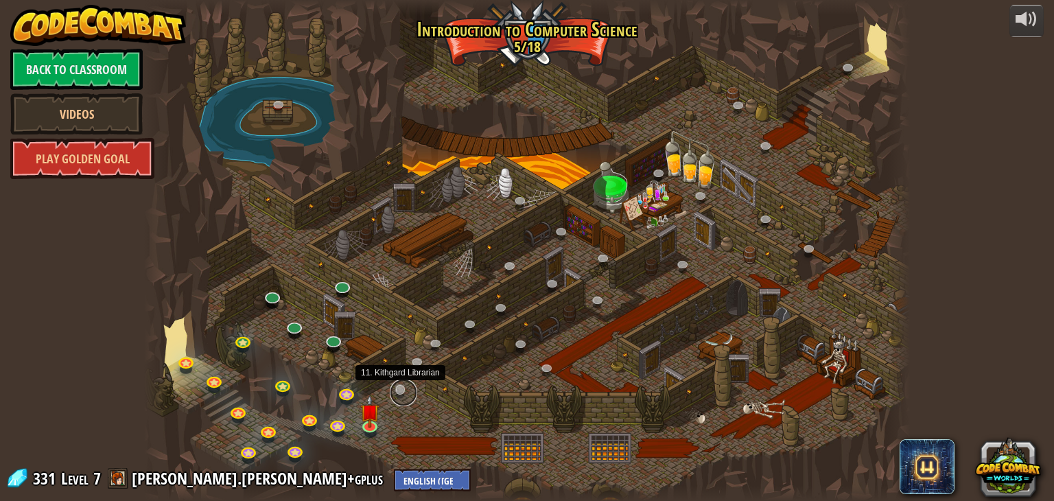
click at [399, 393] on link at bounding box center [403, 392] width 27 height 27
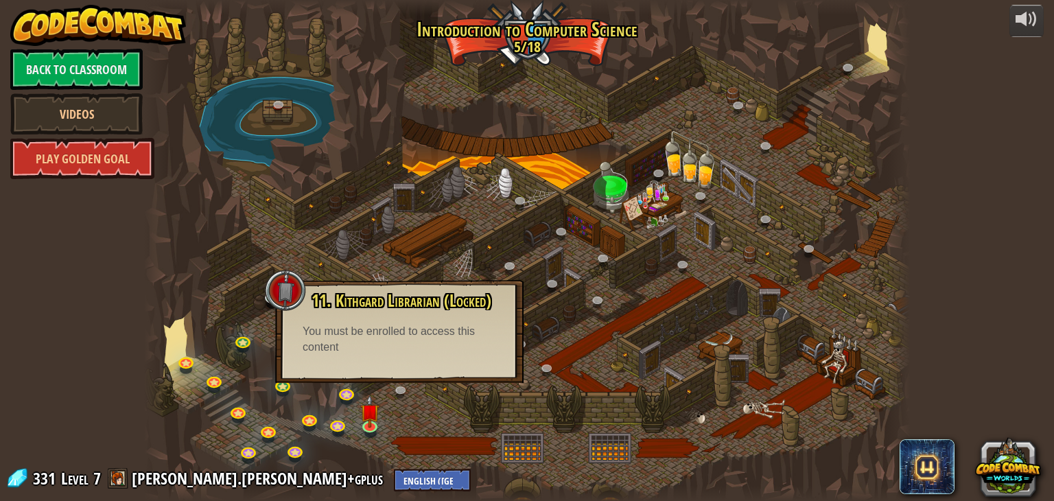
click at [464, 338] on div "You must be enrolled to access this content" at bounding box center [400, 340] width 194 height 32
click at [551, 337] on div at bounding box center [527, 250] width 767 height 501
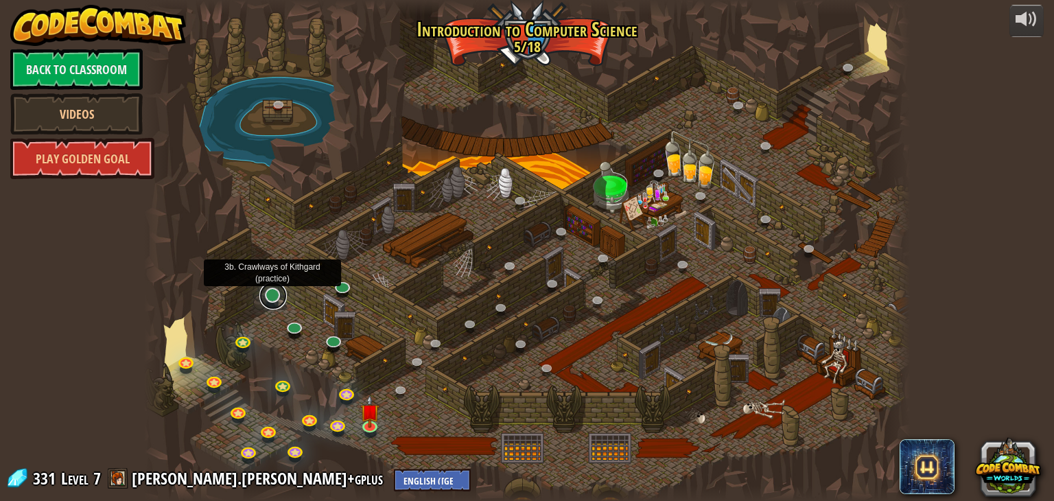
click at [270, 302] on link at bounding box center [272, 295] width 27 height 27
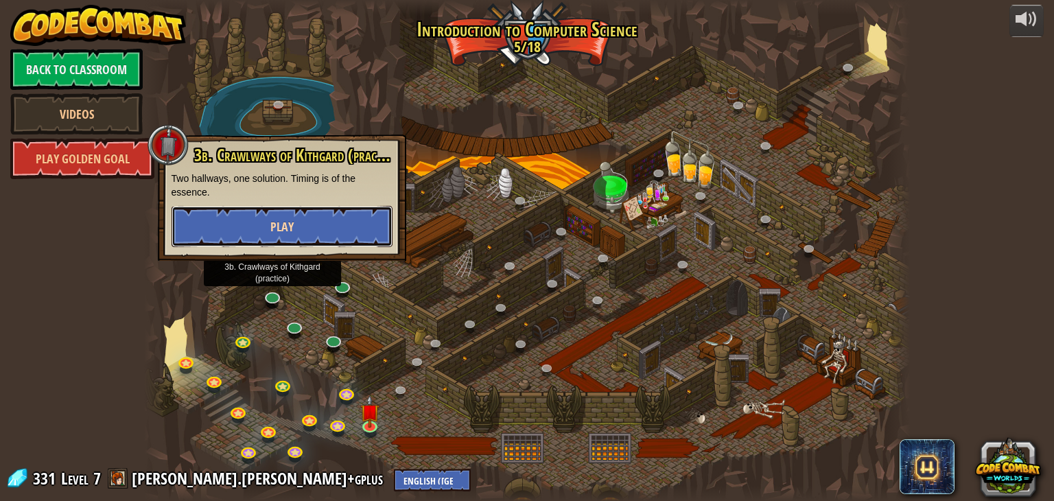
click at [303, 218] on button "Play" at bounding box center [282, 226] width 221 height 41
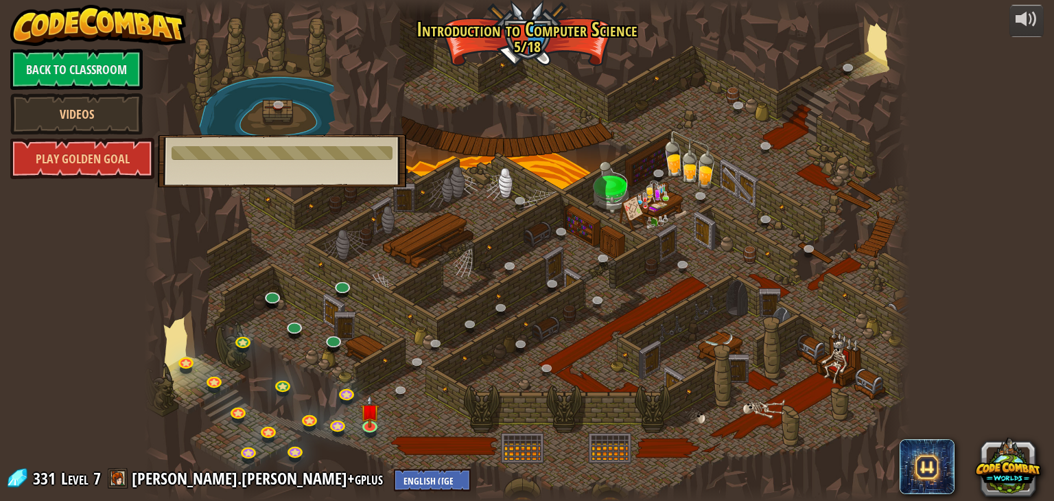
click at [180, 290] on div at bounding box center [527, 250] width 767 height 501
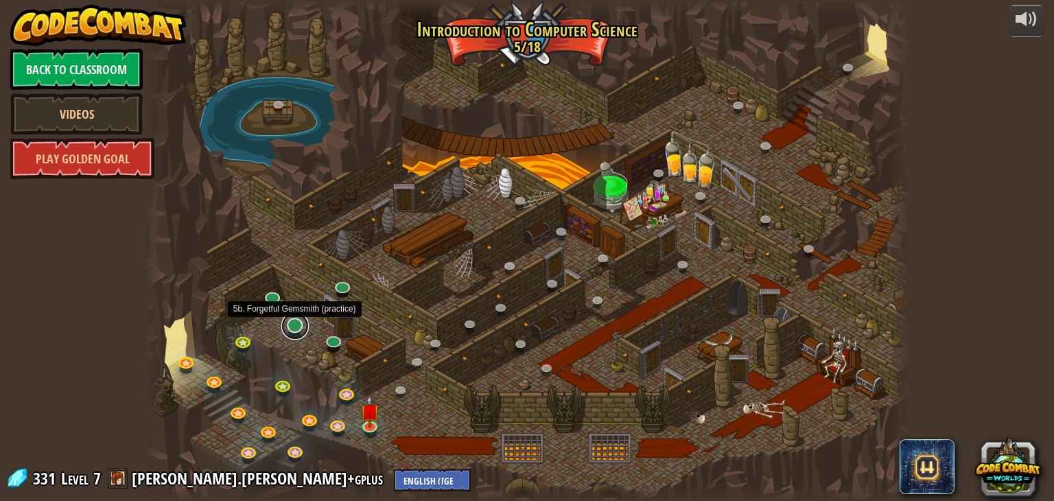
click at [293, 327] on link at bounding box center [294, 325] width 27 height 27
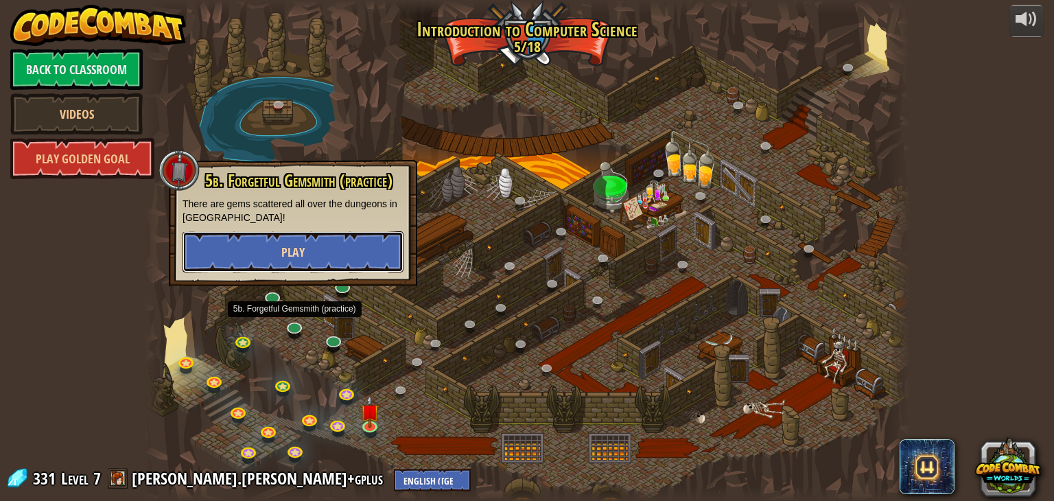
click at [334, 251] on button "Play" at bounding box center [293, 251] width 221 height 41
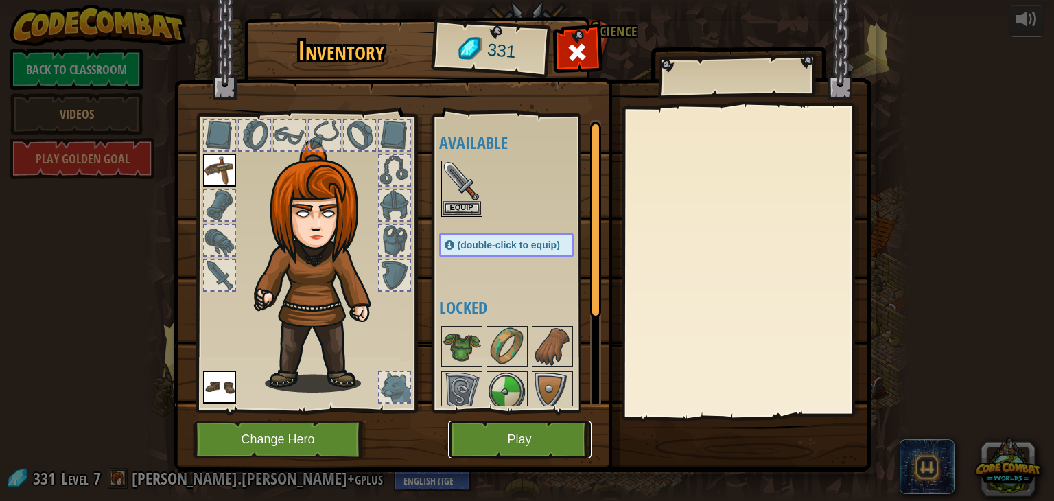
click at [515, 434] on button "Play" at bounding box center [519, 440] width 143 height 38
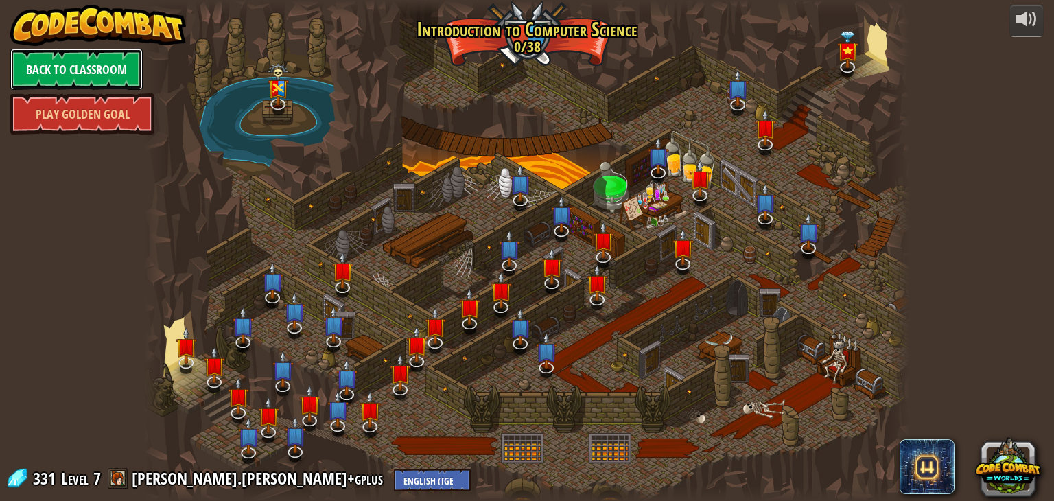
click at [113, 77] on link "Back to Classroom" at bounding box center [76, 69] width 132 height 41
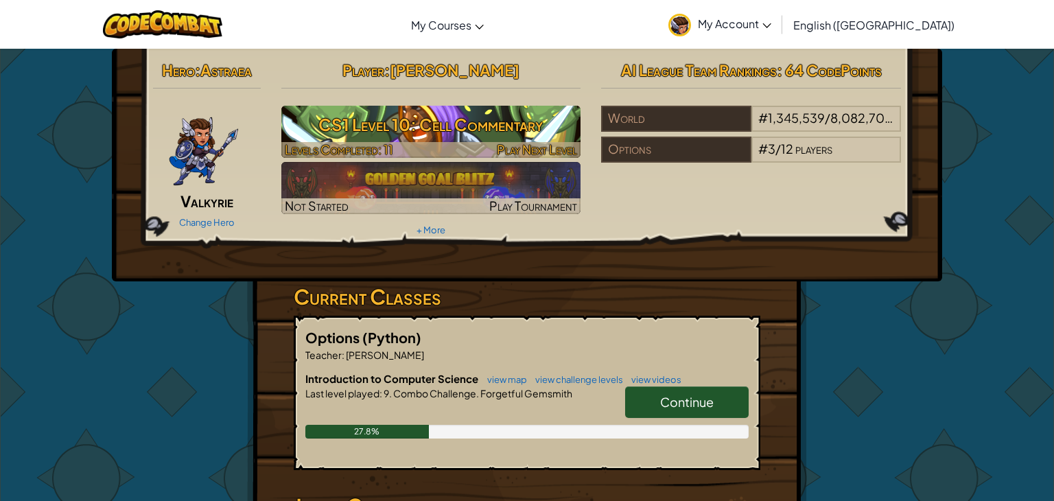
click at [392, 135] on h3 "CS1 Level 10: Cell Commentary" at bounding box center [431, 124] width 300 height 31
